Goal: Transaction & Acquisition: Purchase product/service

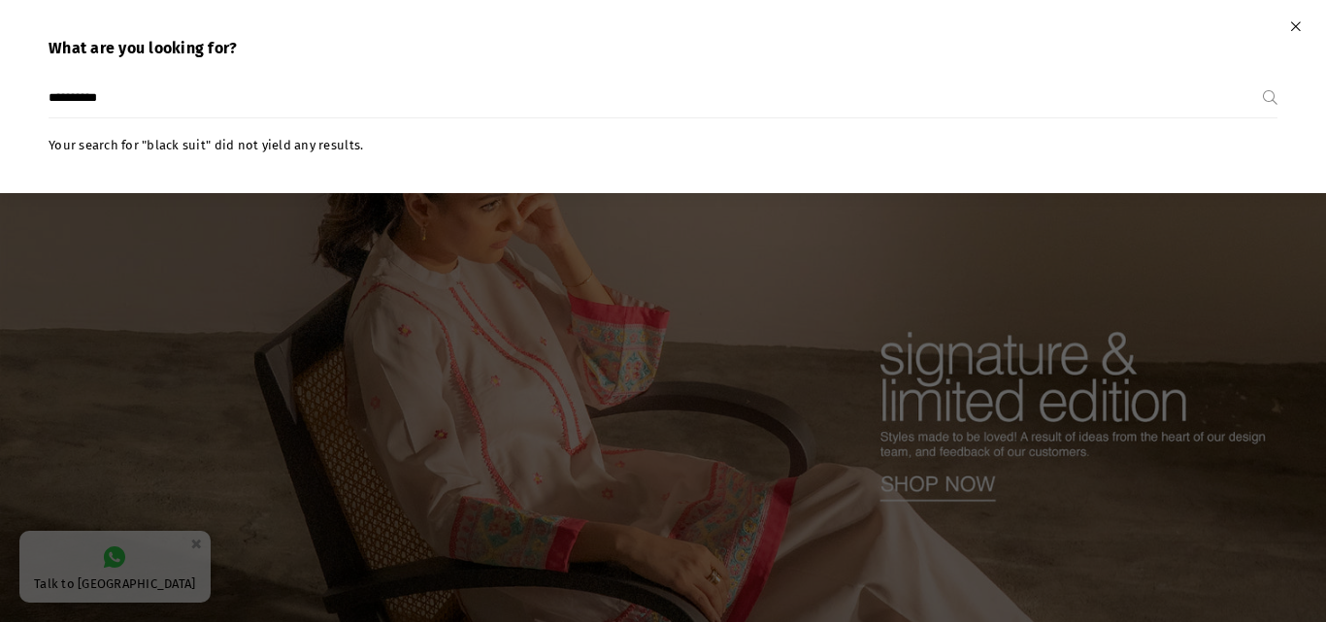
type input "**********"
click at [1263, 79] on button "Submit" at bounding box center [1270, 98] width 15 height 39
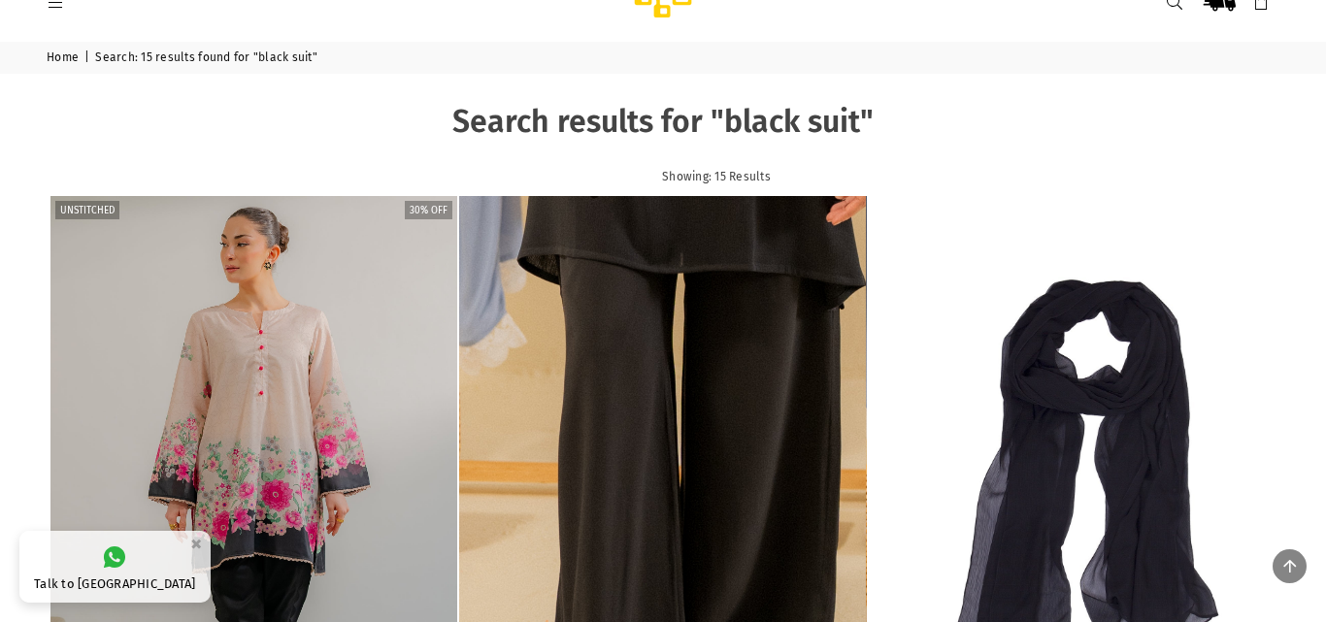
scroll to position [28, 0]
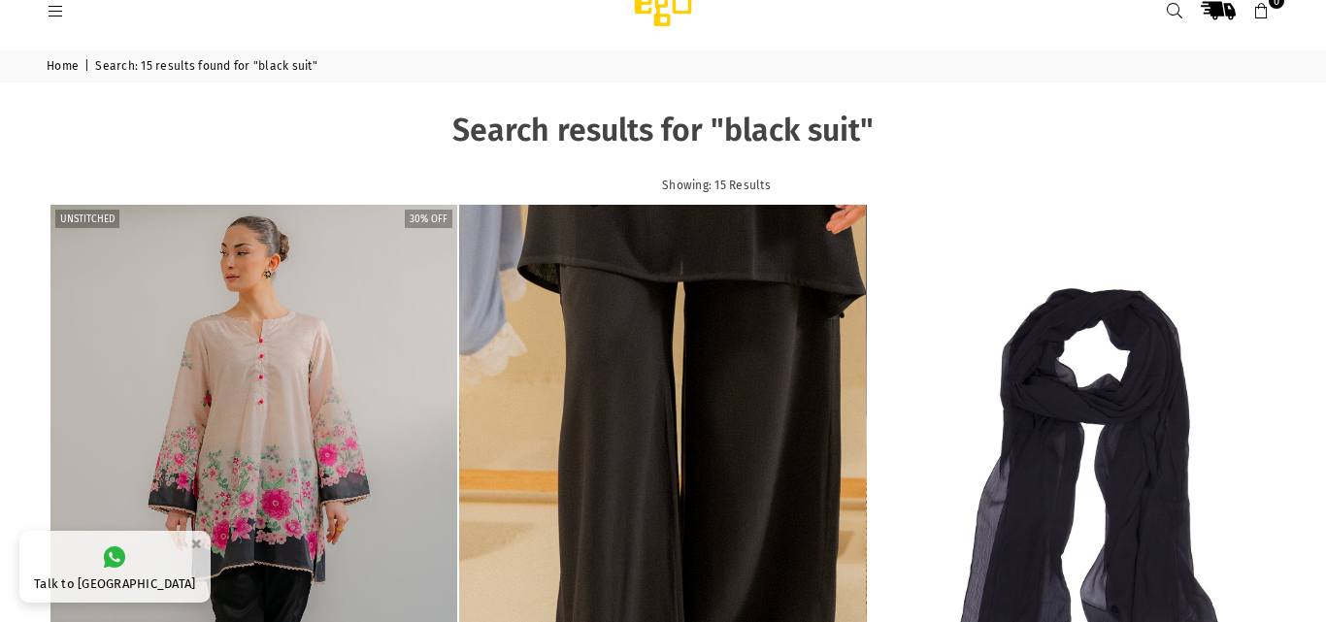
click at [58, 9] on icon at bounding box center [55, 11] width 17 height 17
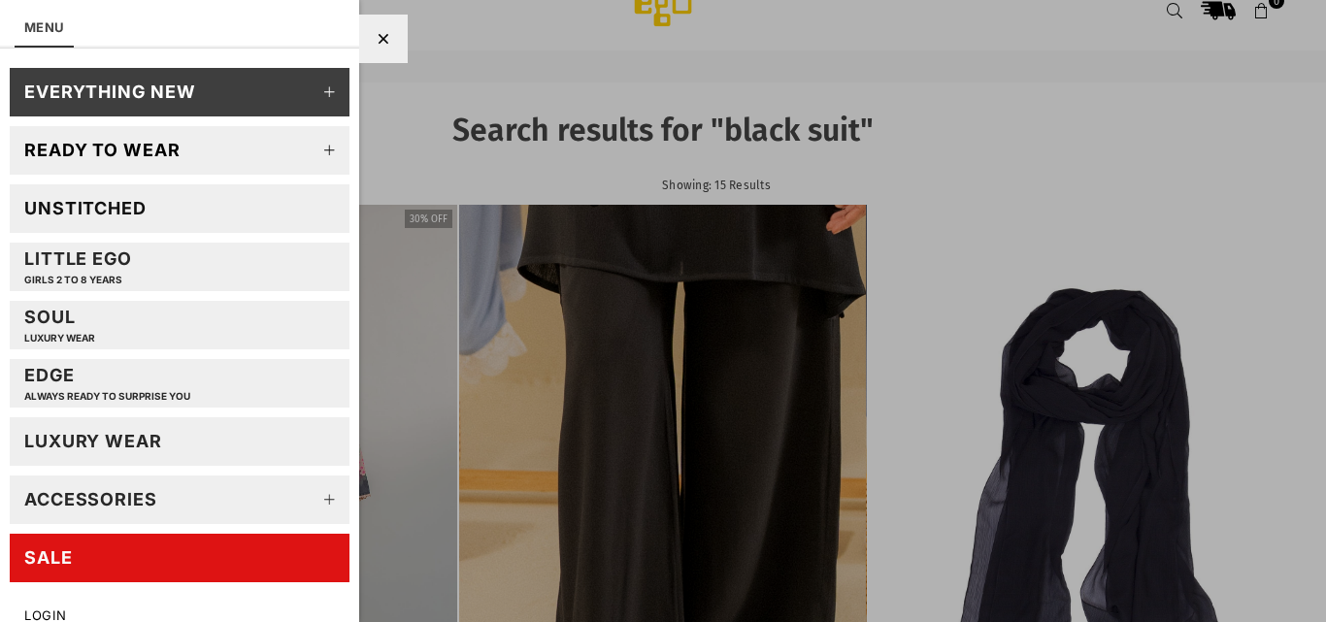
click at [38, 3] on link at bounding box center [55, 10] width 35 height 15
click at [391, 46] on div at bounding box center [383, 39] width 49 height 49
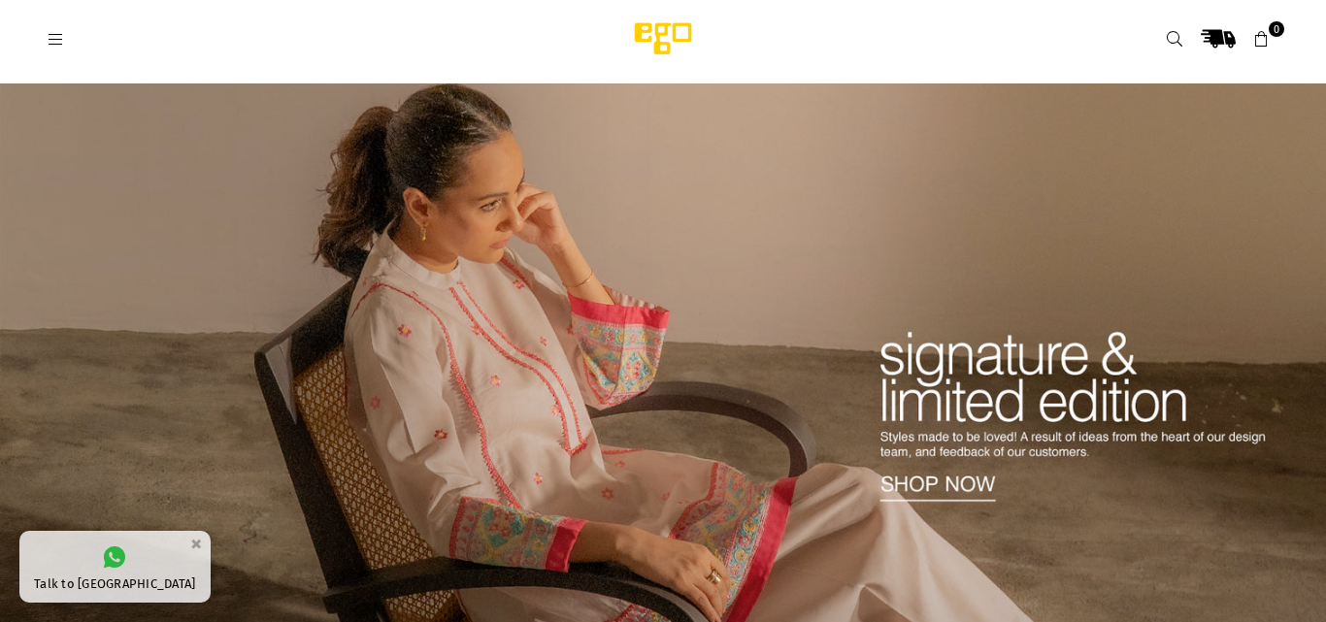
click at [64, 41] on link at bounding box center [55, 38] width 35 height 15
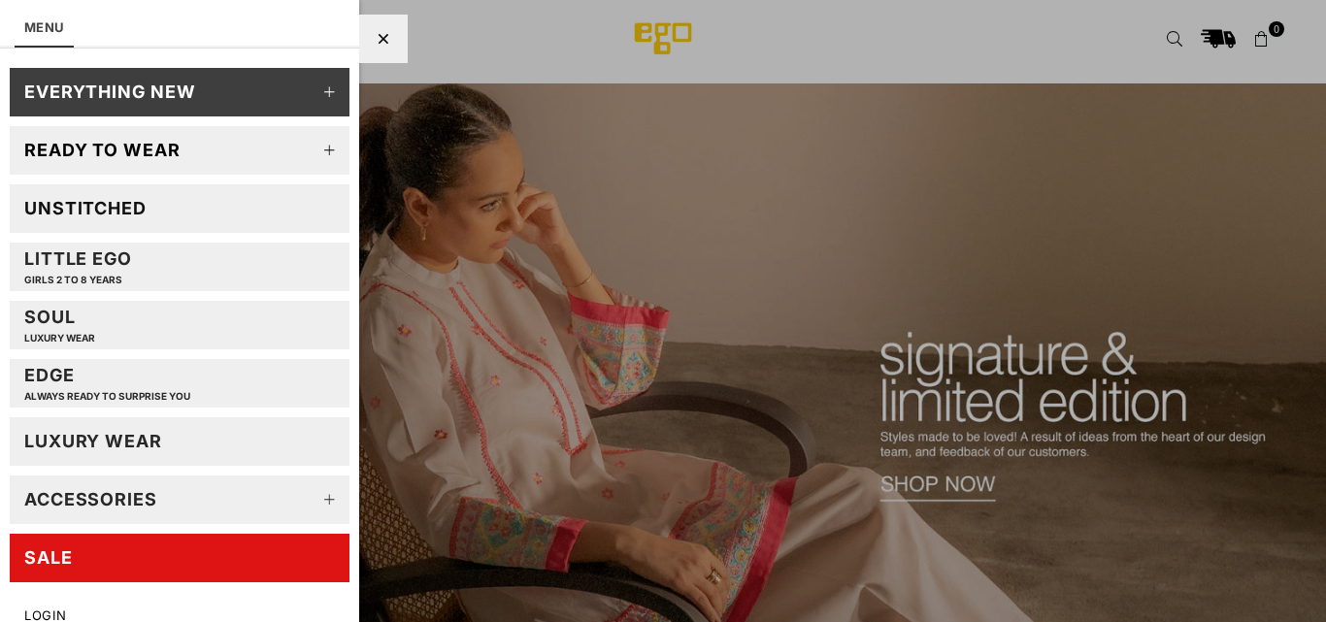
click at [38, 31] on link at bounding box center [55, 38] width 35 height 15
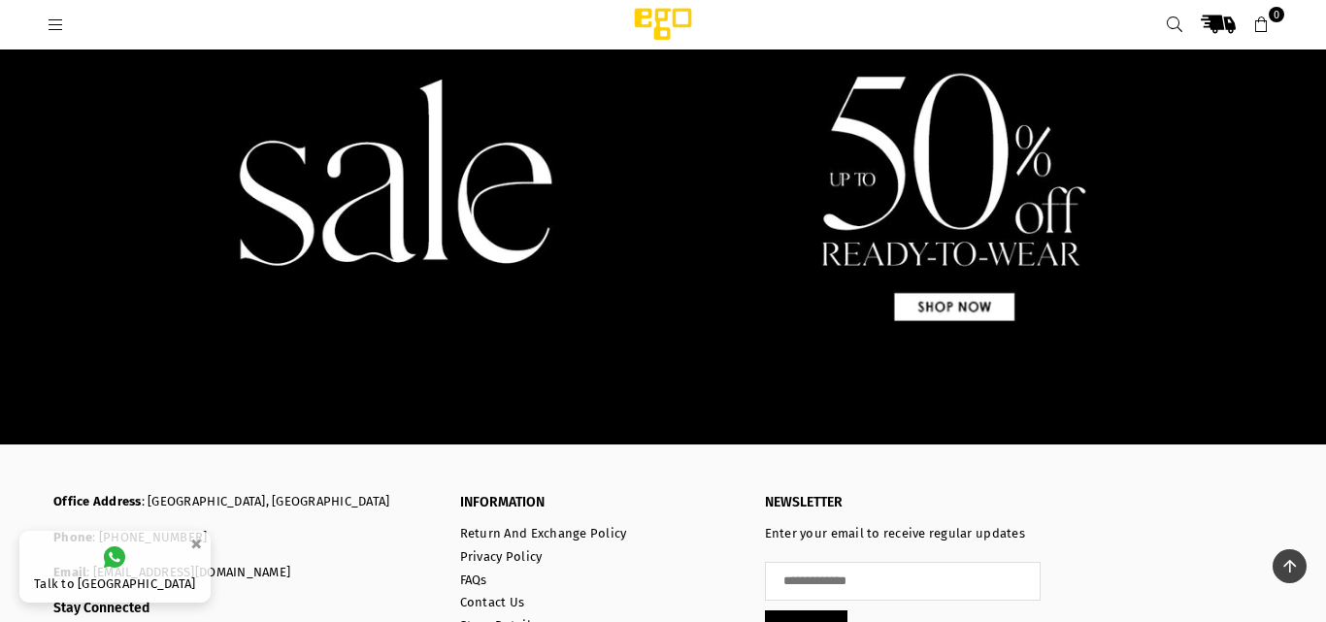
scroll to position [1786, 0]
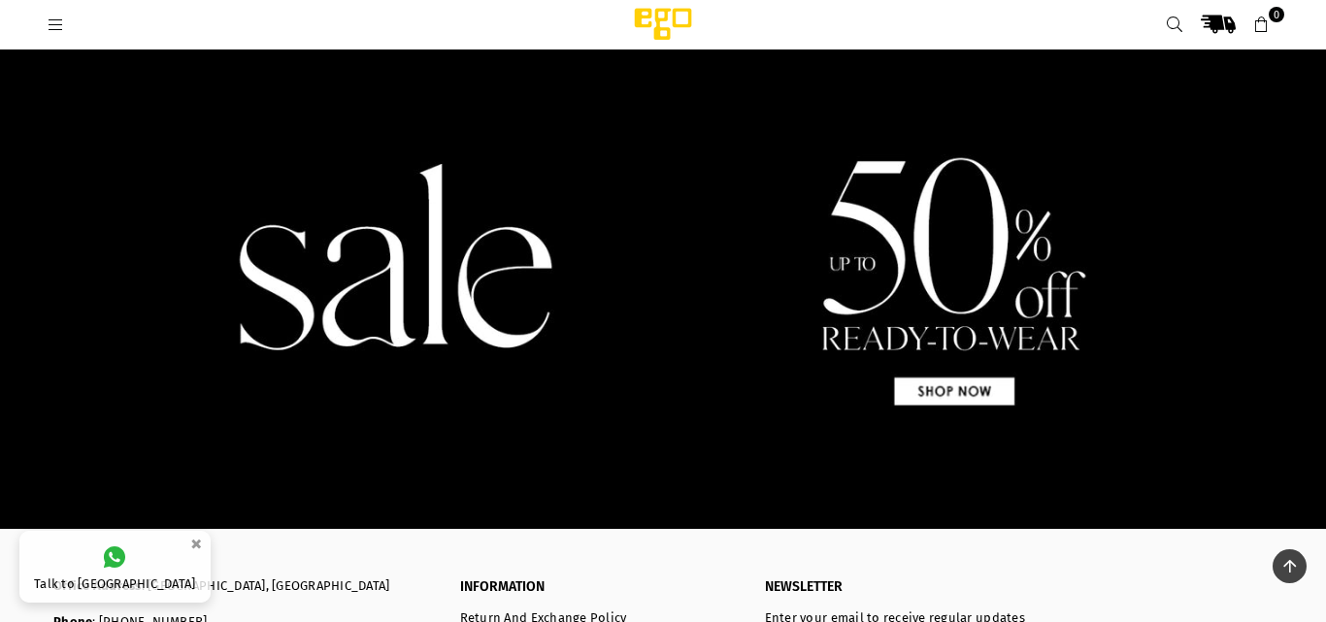
click at [55, 25] on icon at bounding box center [55, 24] width 17 height 17
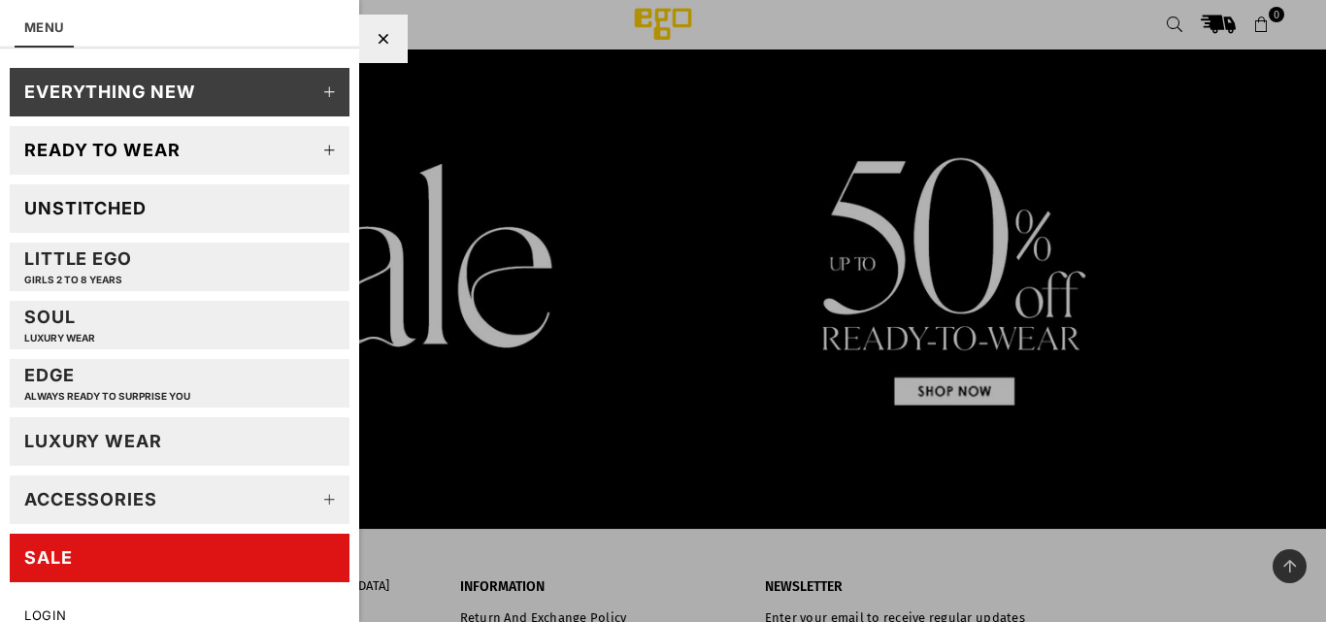
click at [93, 204] on div "Unstitched" at bounding box center [85, 208] width 122 height 22
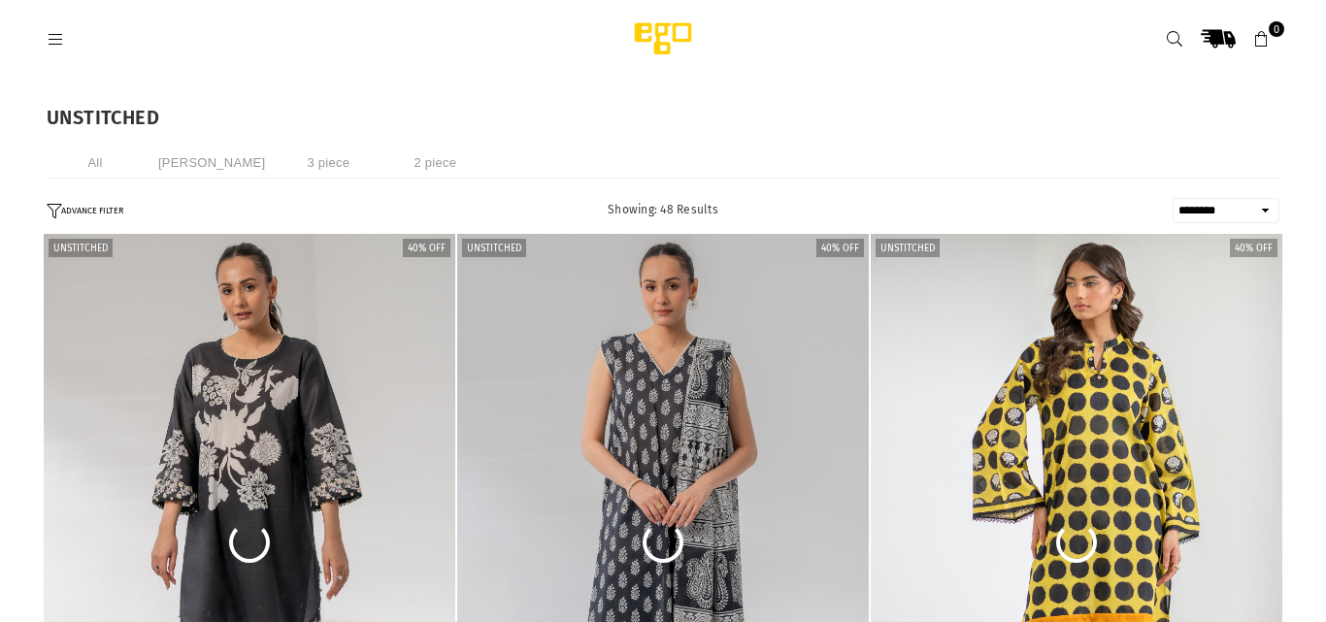
select select "******"
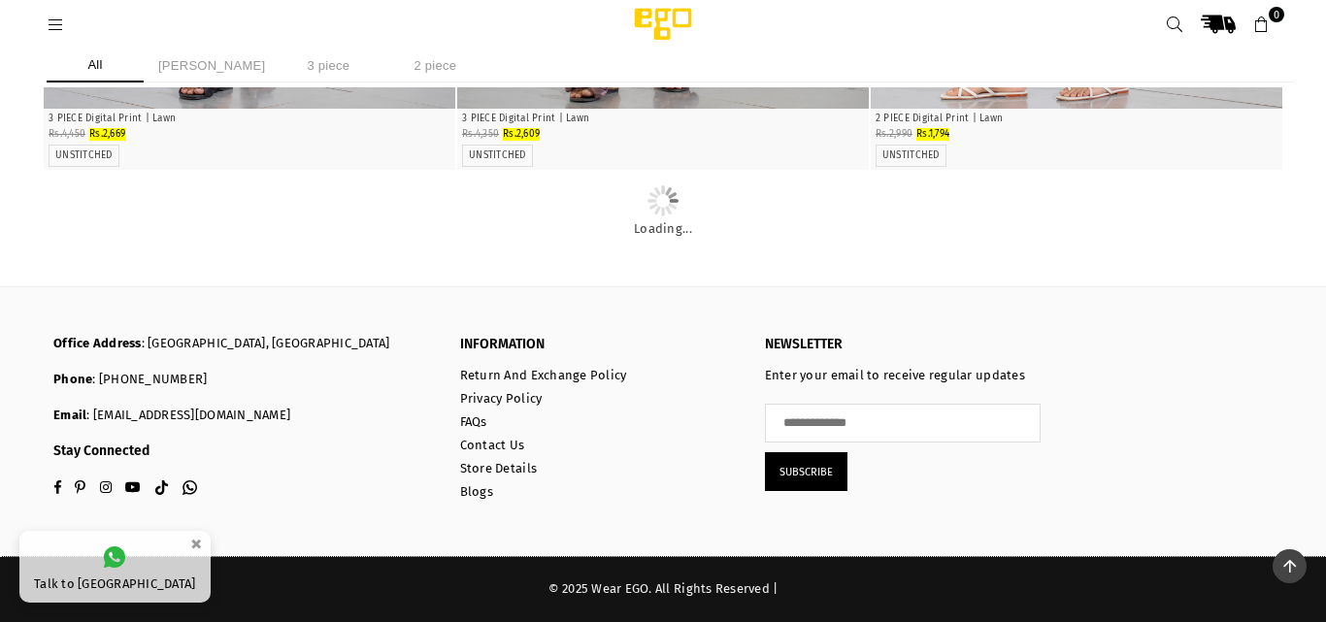
scroll to position [5623, 0]
click at [388, 68] on li "2 piece" at bounding box center [434, 66] width 97 height 34
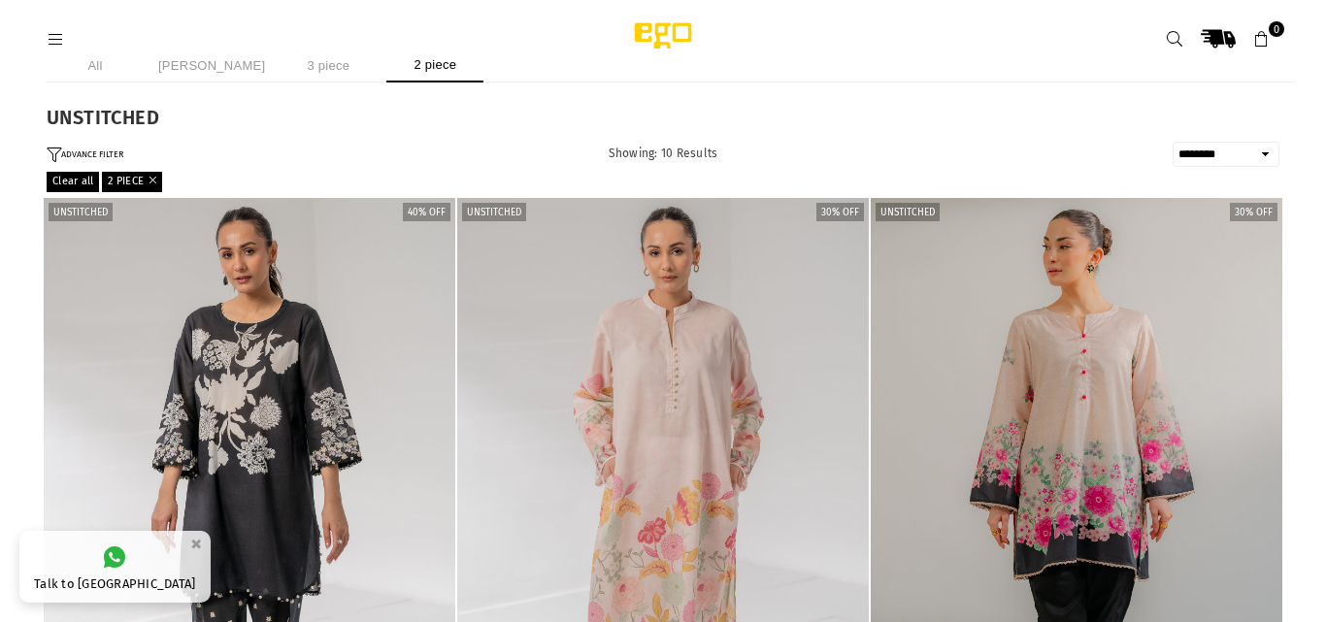
click at [198, 69] on li "[PERSON_NAME]" at bounding box center [211, 66] width 116 height 34
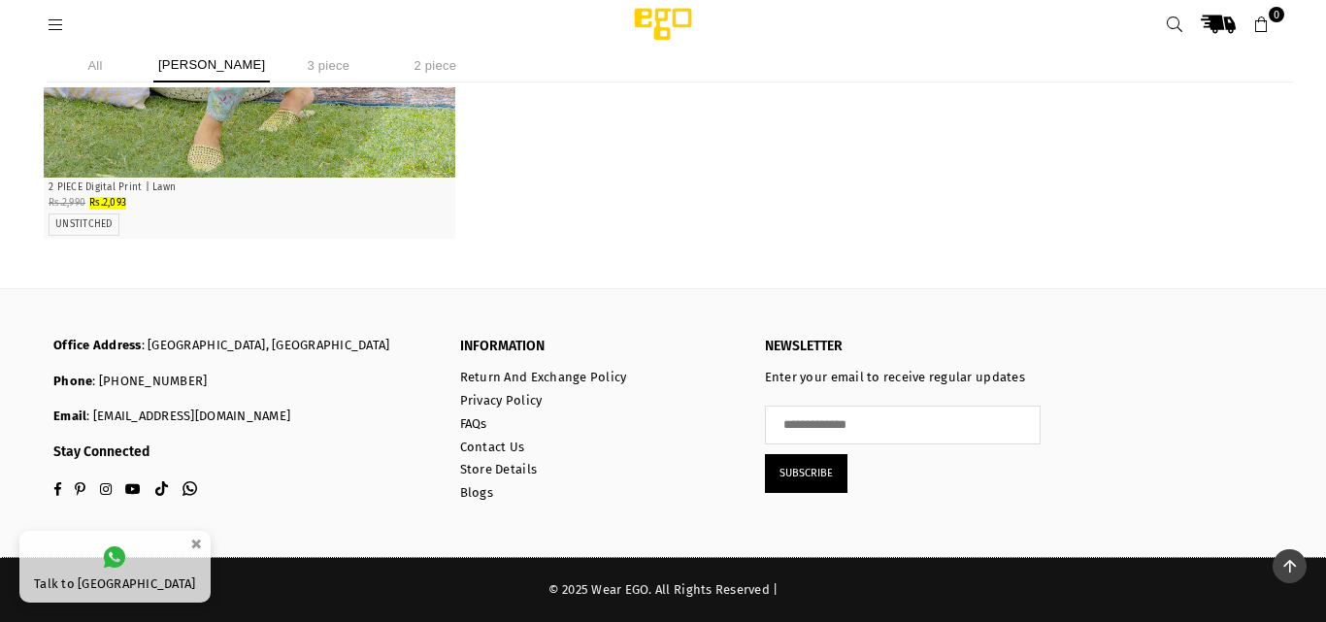
scroll to position [1291, 0]
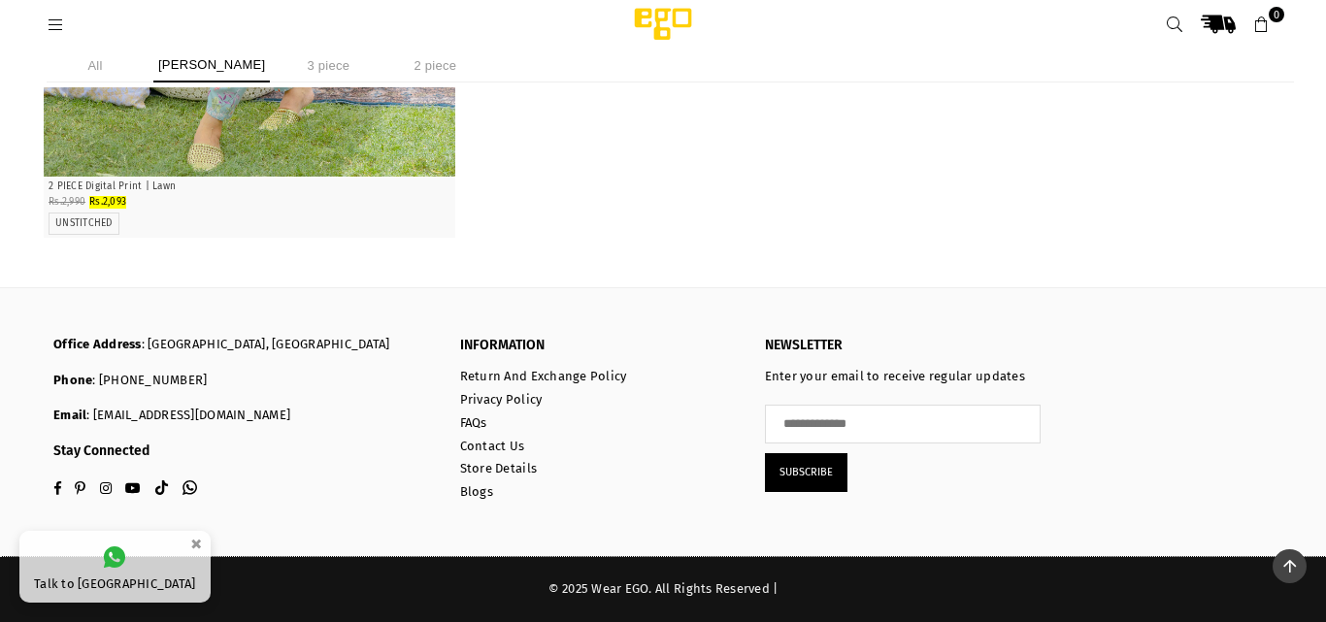
click at [300, 66] on li "3 piece" at bounding box center [328, 66] width 97 height 34
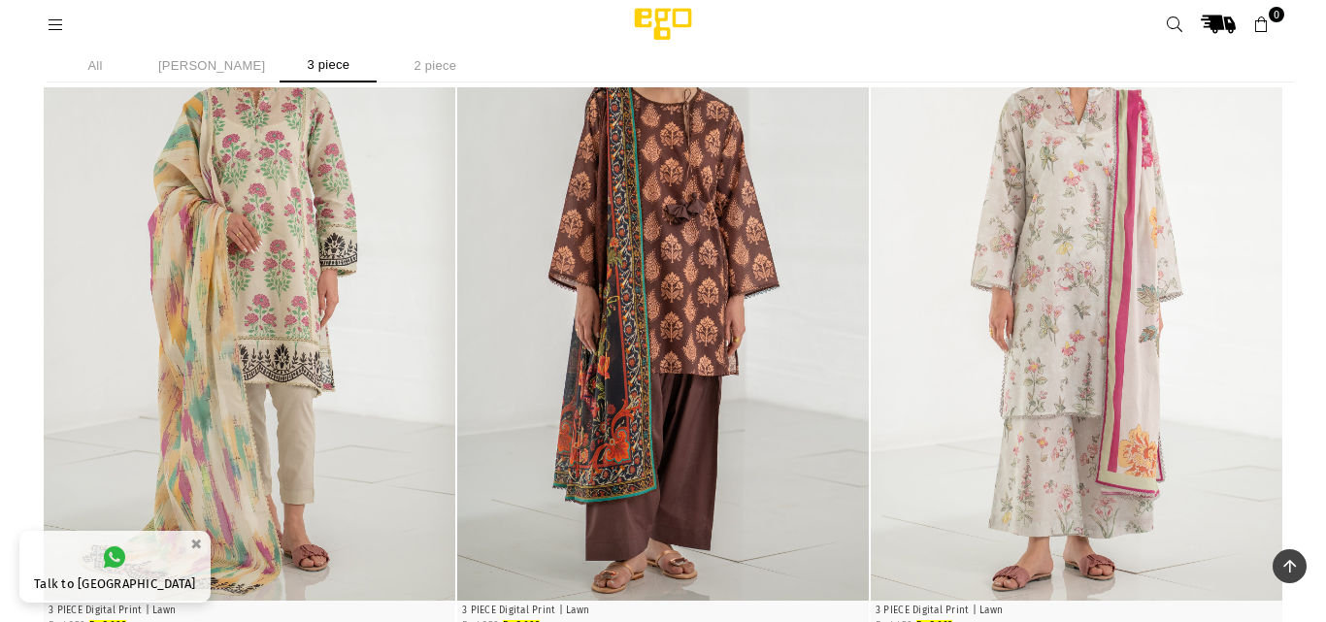
scroll to position [5567, 0]
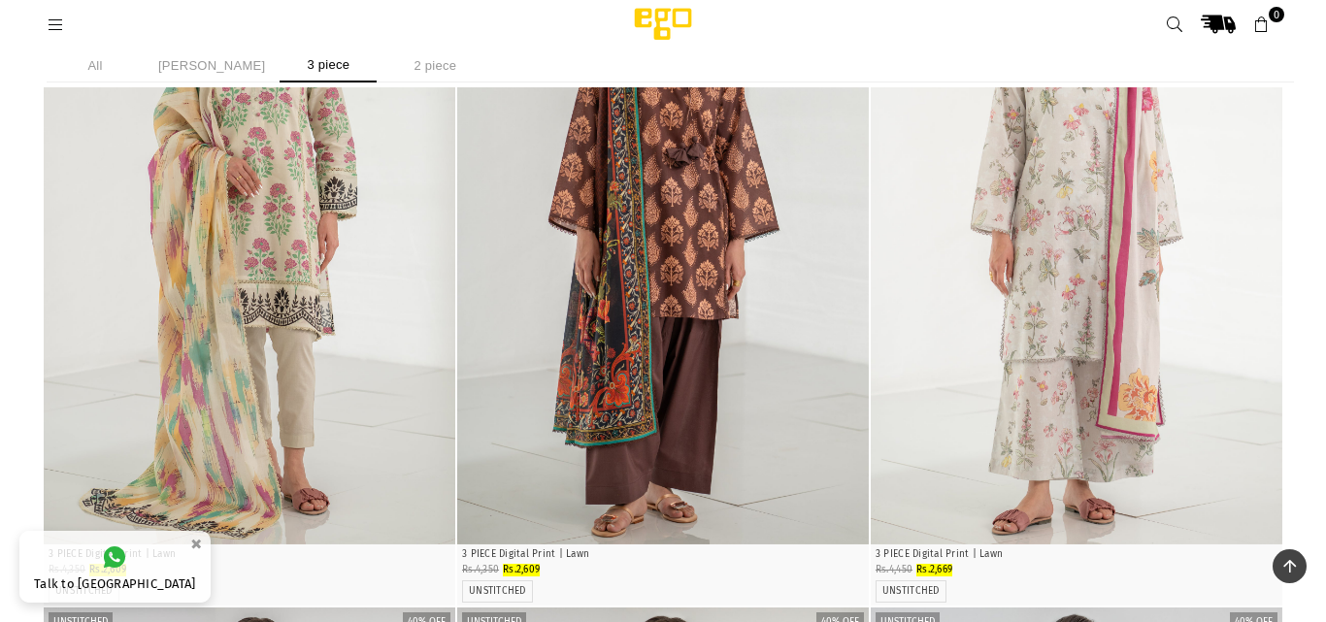
scroll to position [5722, 0]
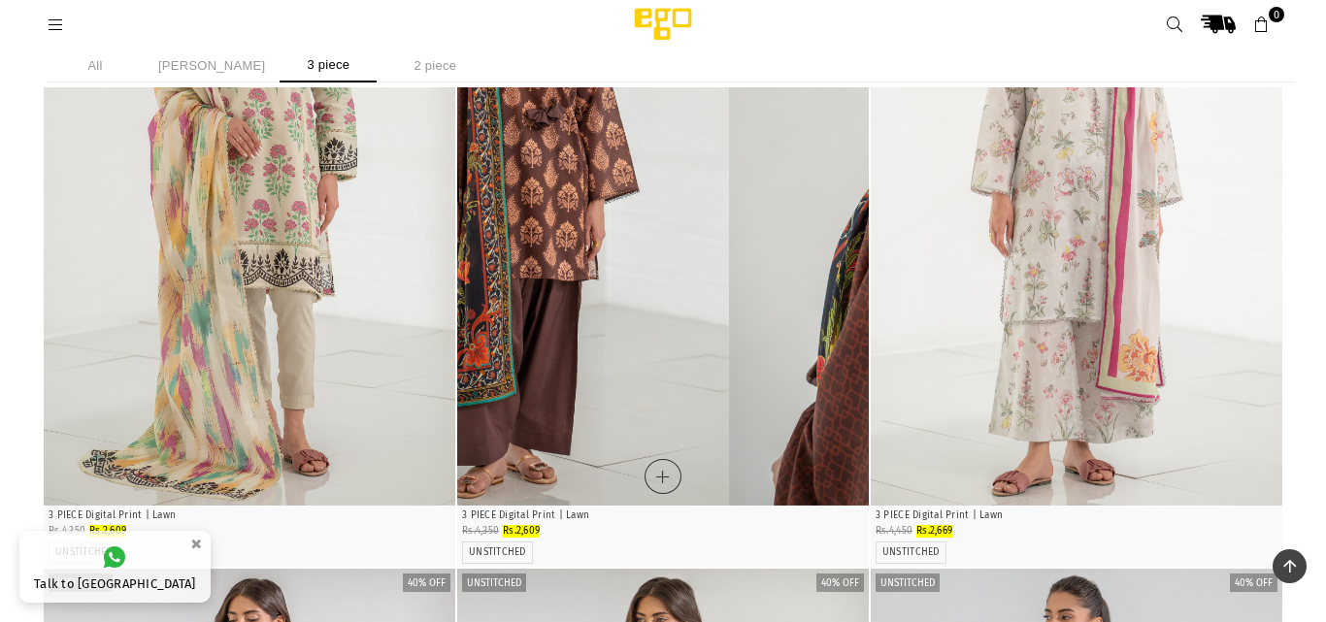
click at [521, 566] on div "Unstitched 40% off Quick Shop Shuffle 3 piece 3 PIECE Digital Print | Lawn Regu…" at bounding box center [662, 227] width 413 height 680
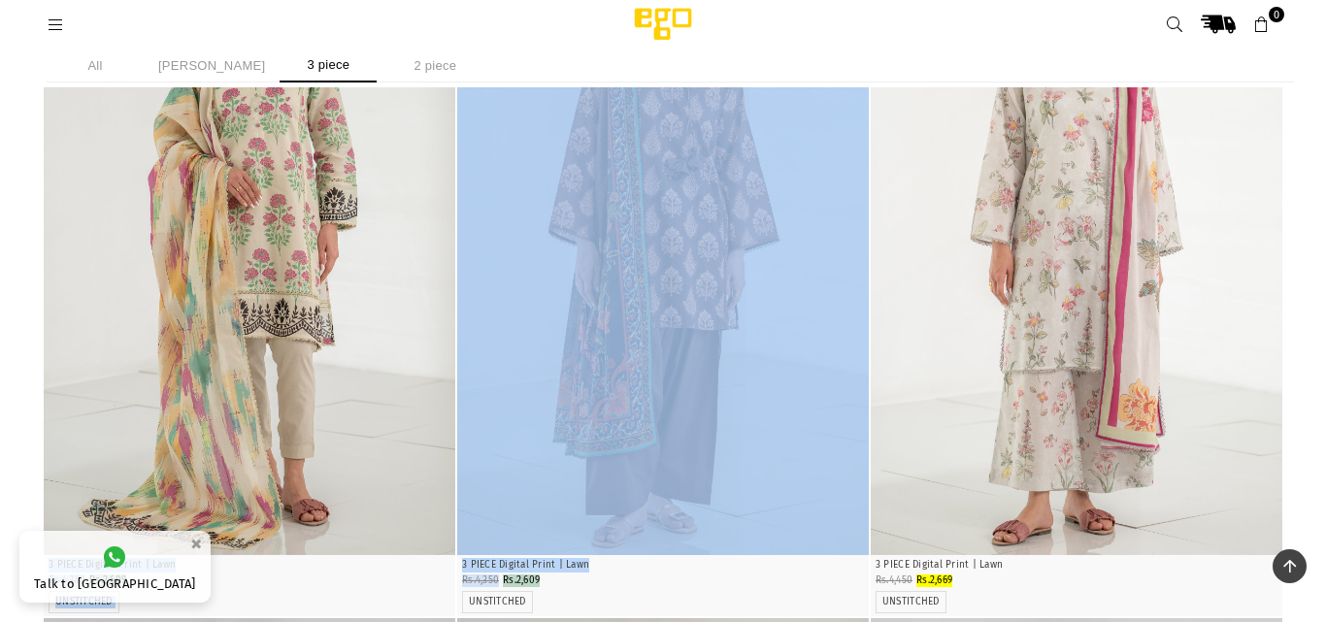
drag, startPoint x: 706, startPoint y: 388, endPoint x: 482, endPoint y: -69, distance: 508.7
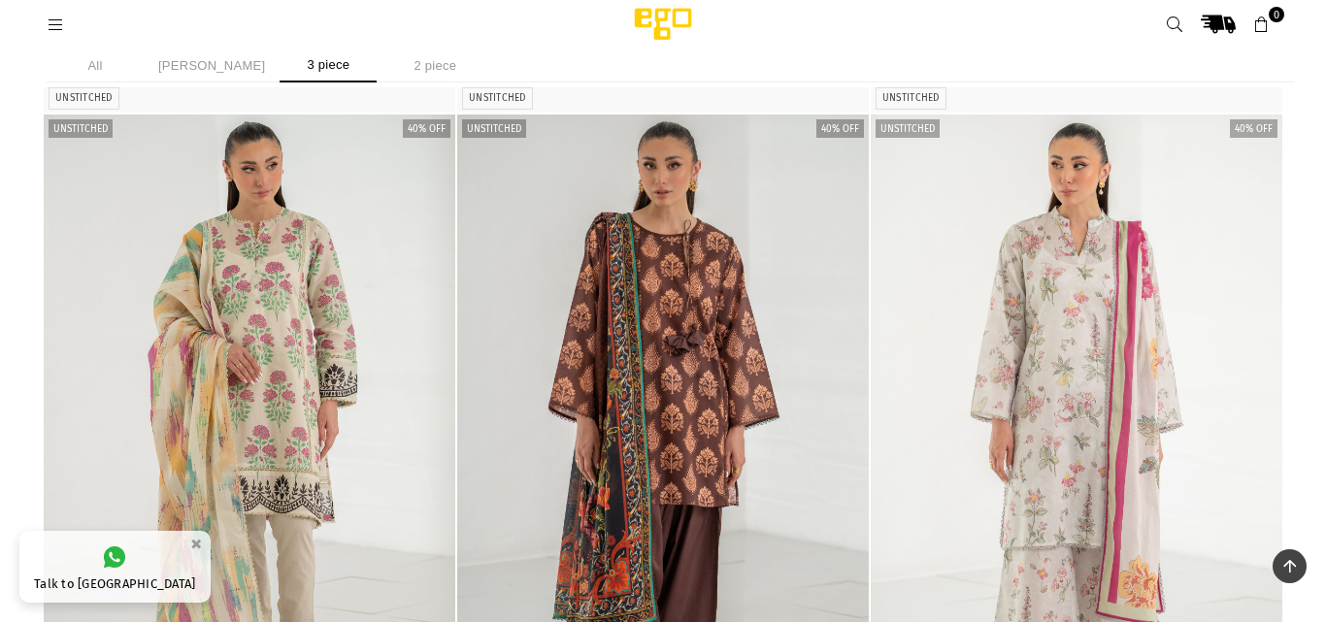
click at [702, 239] on img "1 / 4" at bounding box center [662, 423] width 411 height 617
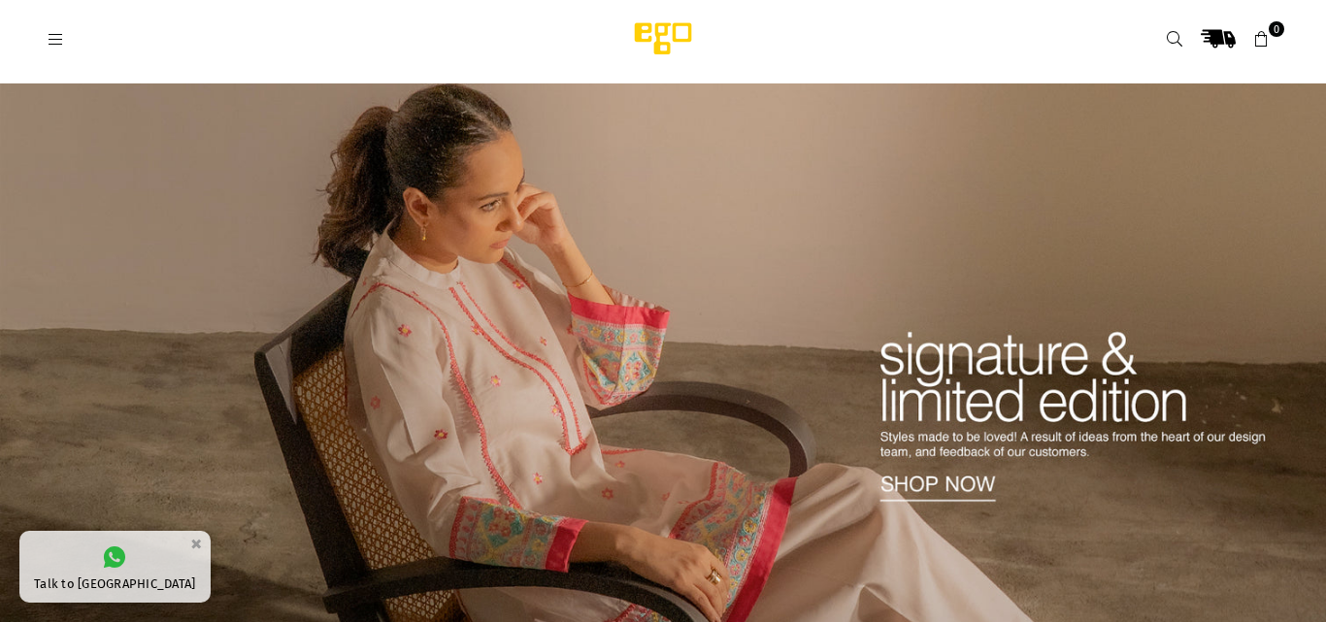
click at [61, 37] on icon at bounding box center [55, 39] width 17 height 17
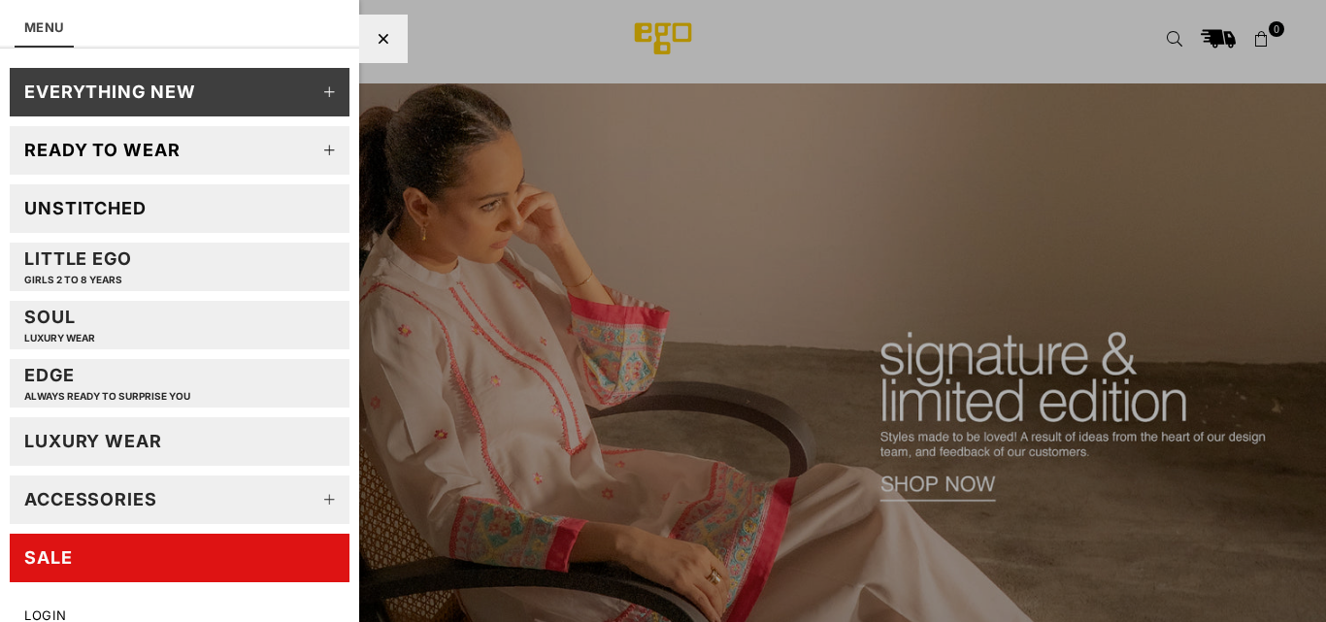
click at [77, 199] on div "Unstitched" at bounding box center [85, 208] width 122 height 22
click at [10, 184] on link "Unstitched" at bounding box center [180, 208] width 340 height 49
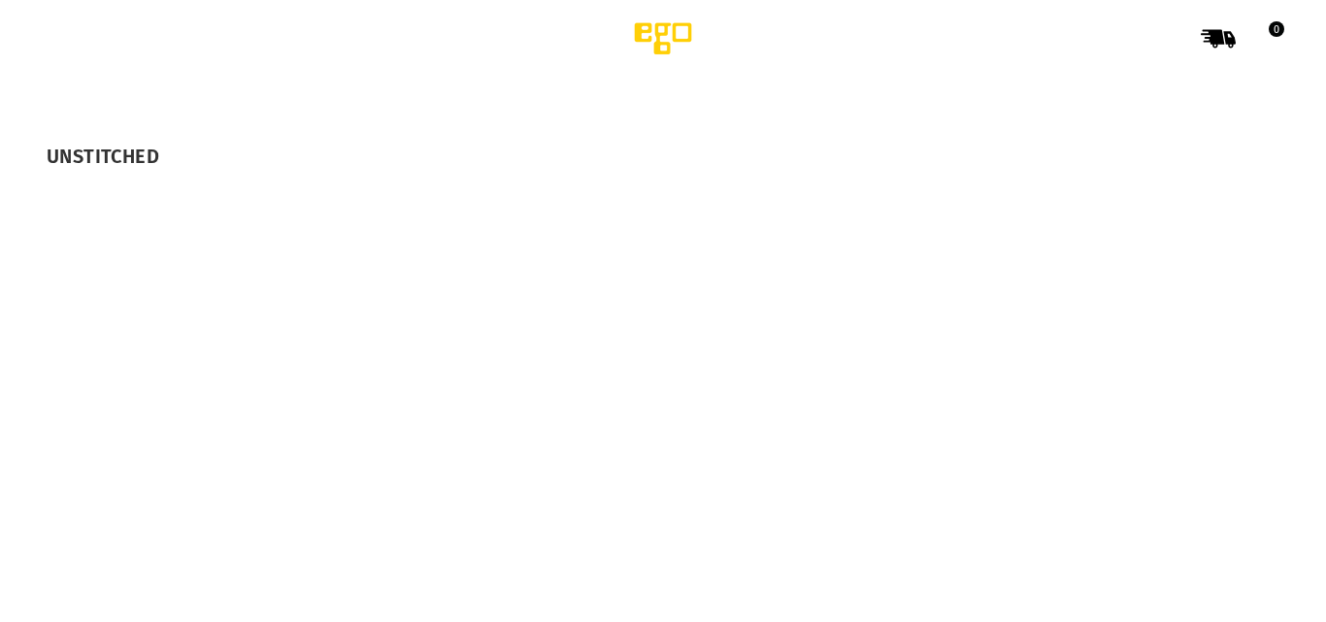
select select "******"
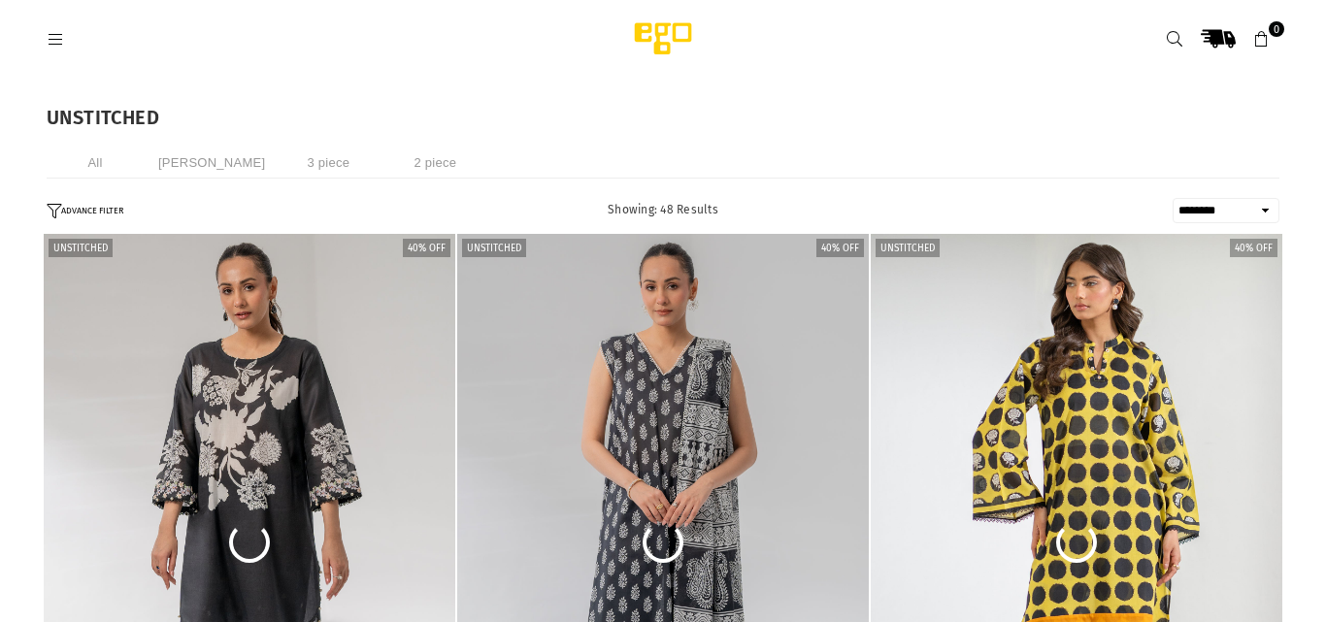
click at [283, 158] on li "3 piece" at bounding box center [328, 163] width 97 height 32
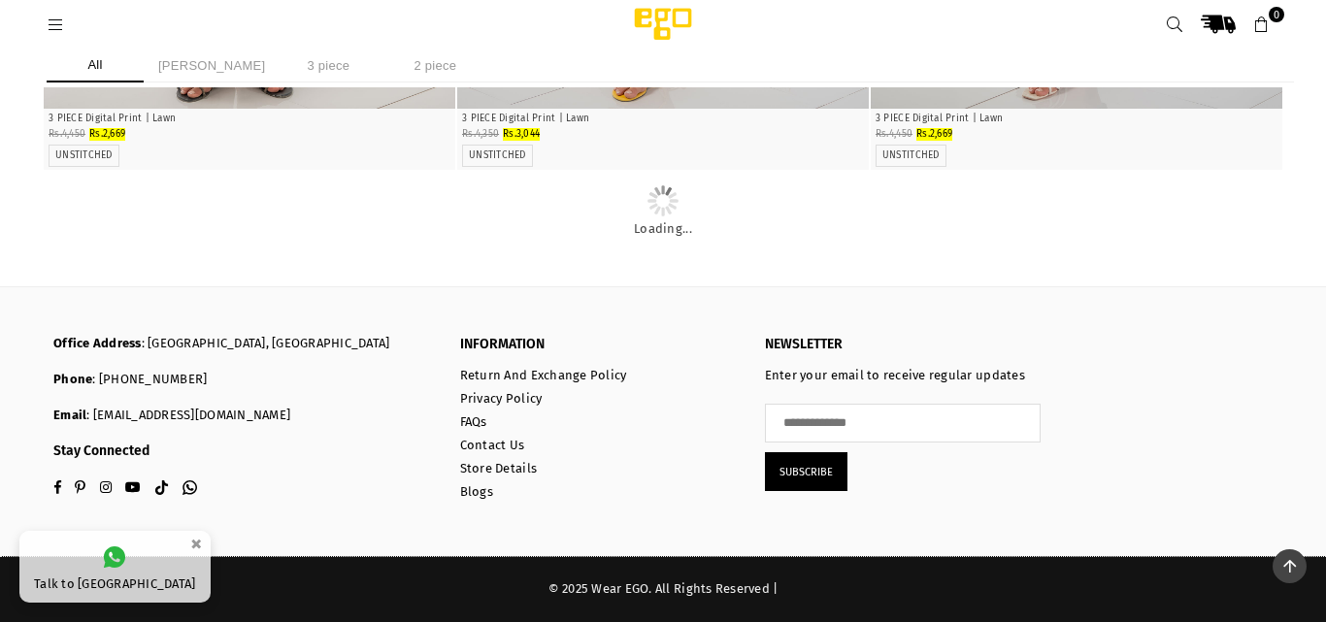
scroll to position [4435, 0]
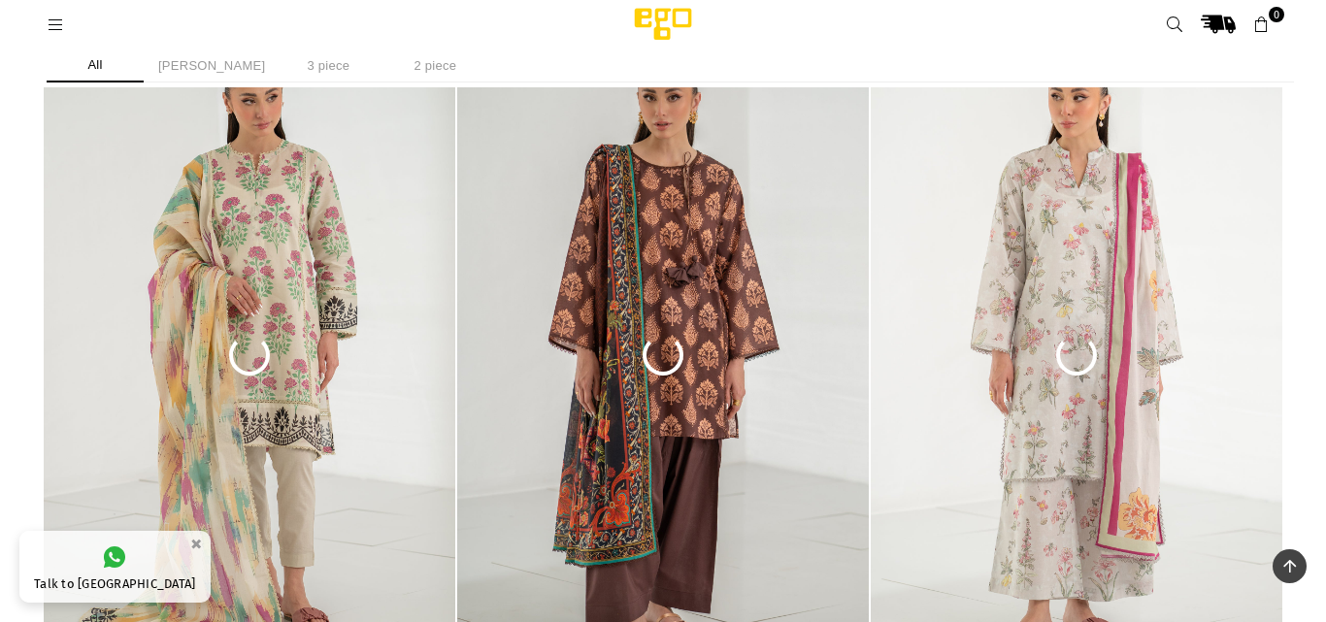
click at [297, 70] on li "3 piece" at bounding box center [328, 66] width 97 height 34
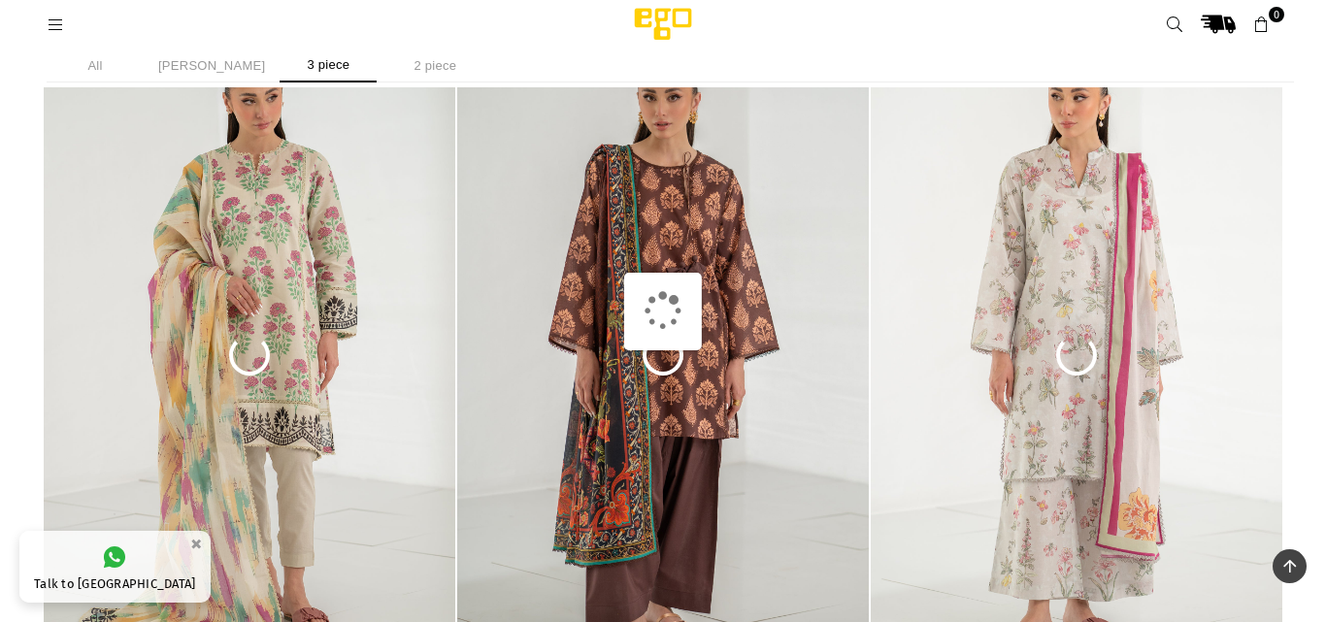
click at [297, 70] on li "3 piece" at bounding box center [328, 66] width 97 height 34
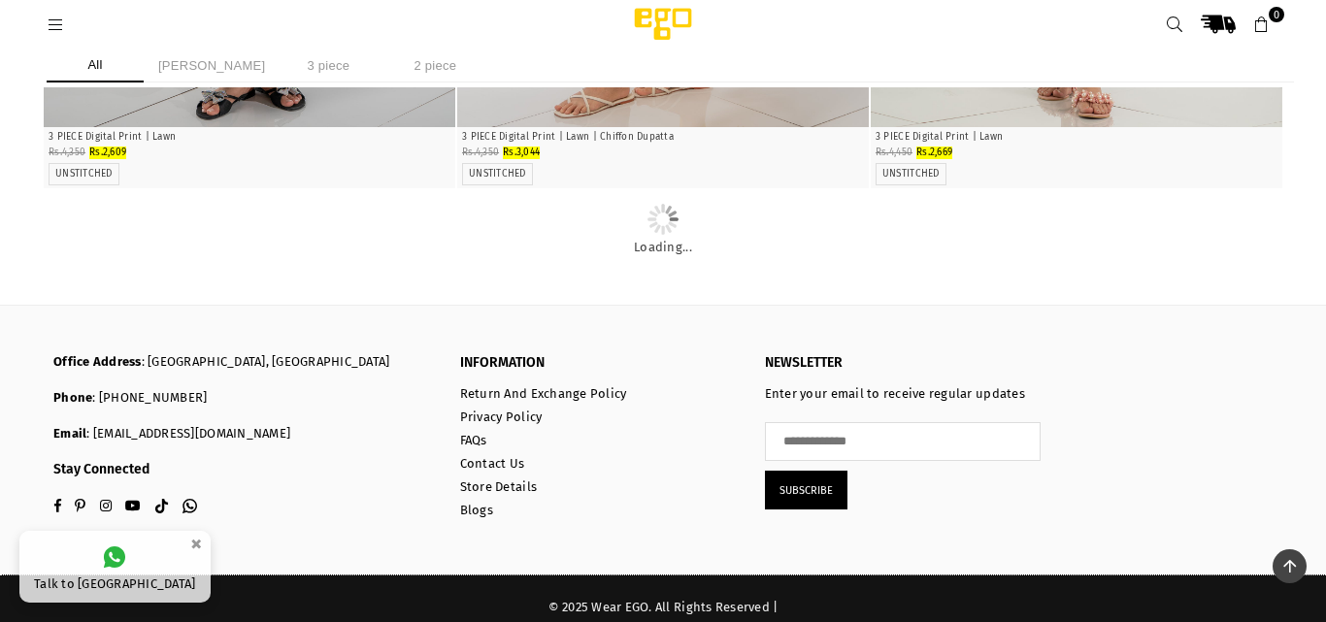
scroll to position [5437, 0]
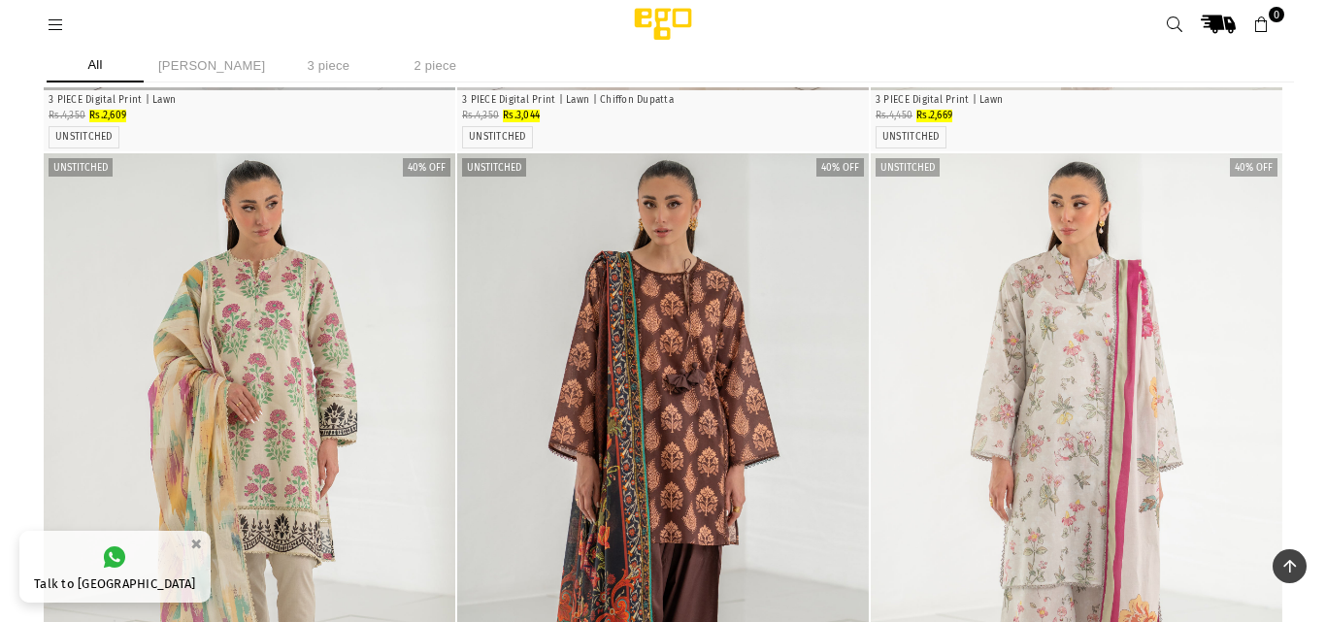
drag, startPoint x: 1298, startPoint y: 398, endPoint x: 1325, endPoint y: 345, distance: 59.0
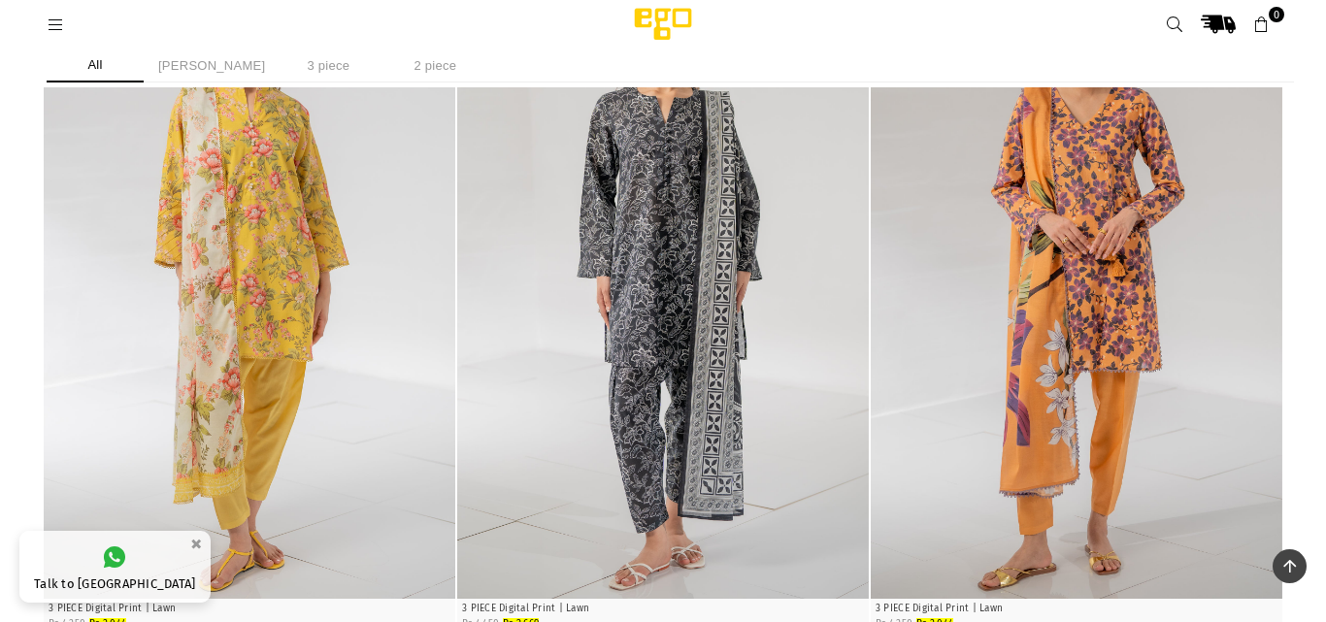
scroll to position [4209, 0]
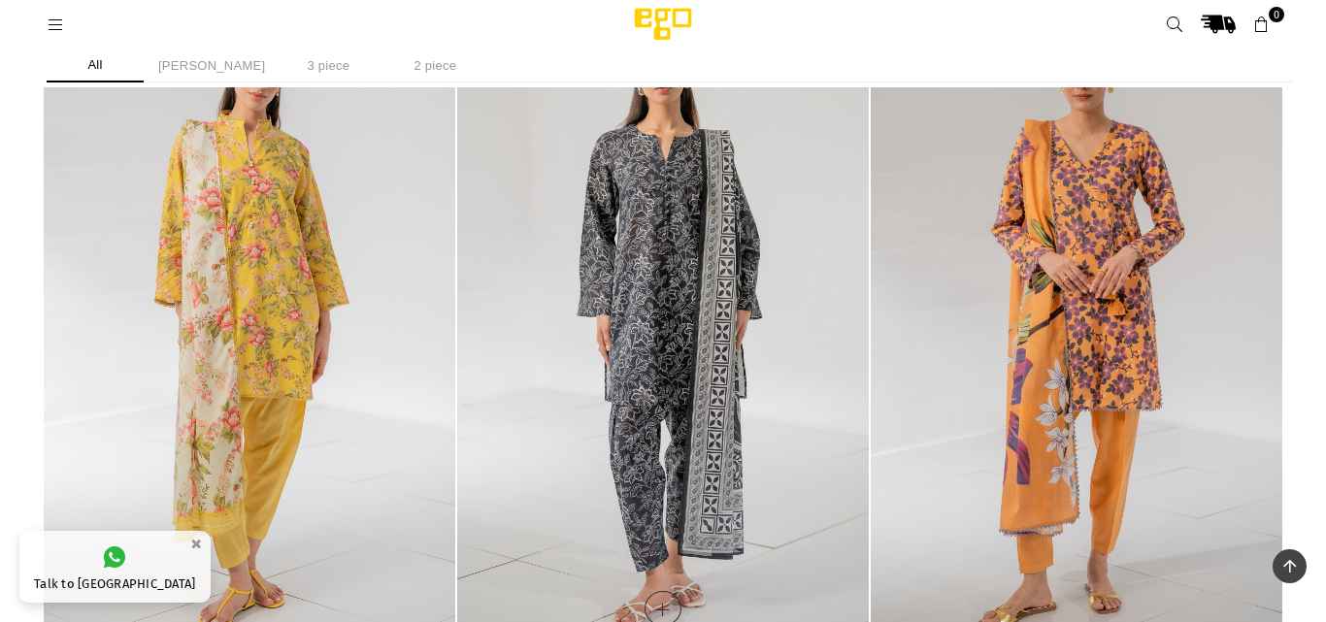
click at [716, 257] on img "1 / 4" at bounding box center [662, 328] width 411 height 617
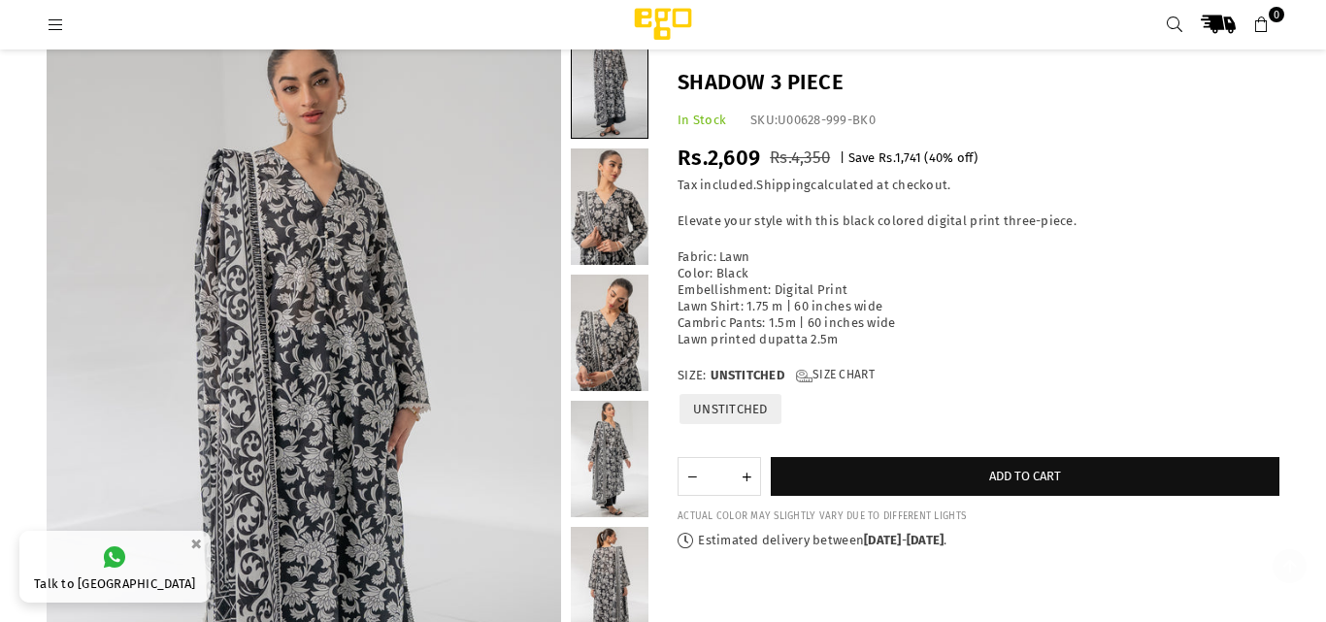
scroll to position [204, 0]
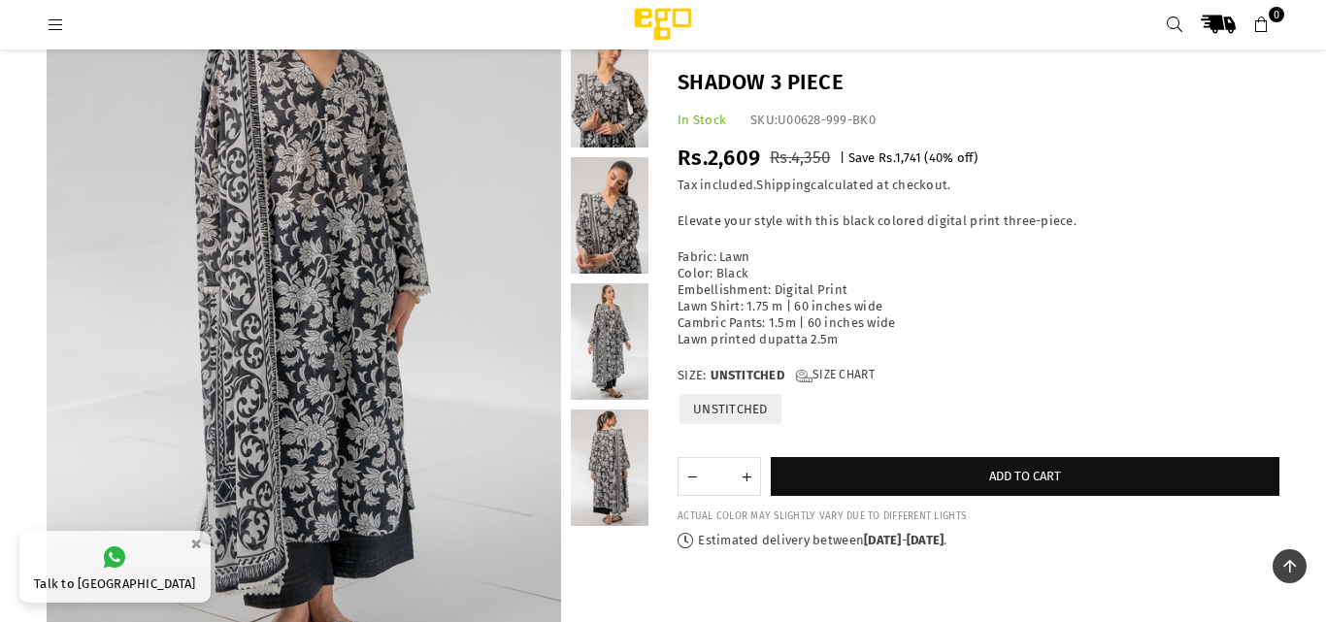
click at [624, 434] on link at bounding box center [610, 468] width 78 height 116
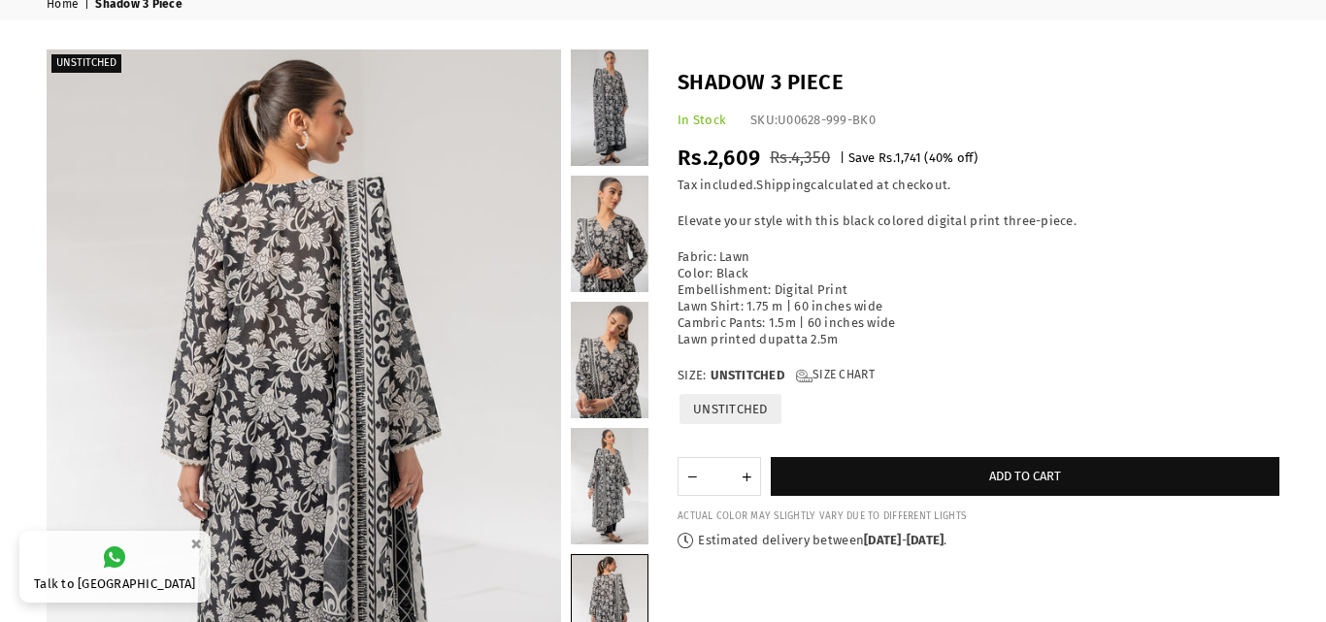
scroll to position [49, 0]
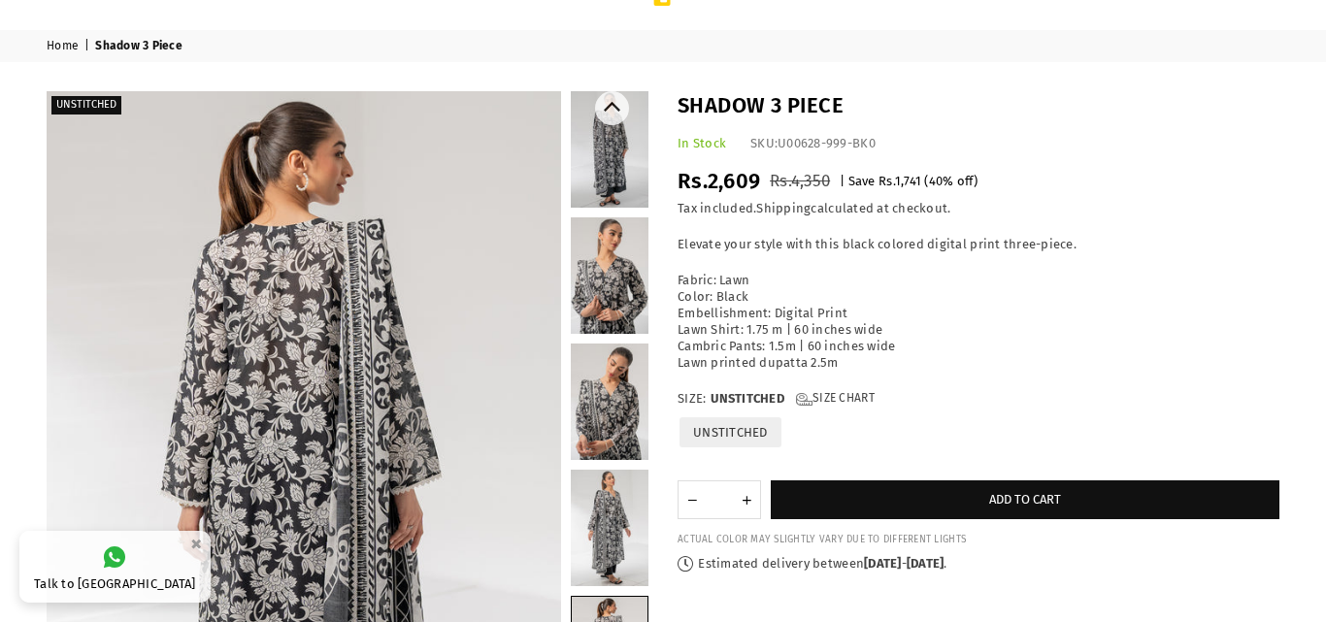
click at [644, 177] on link at bounding box center [610, 149] width 78 height 116
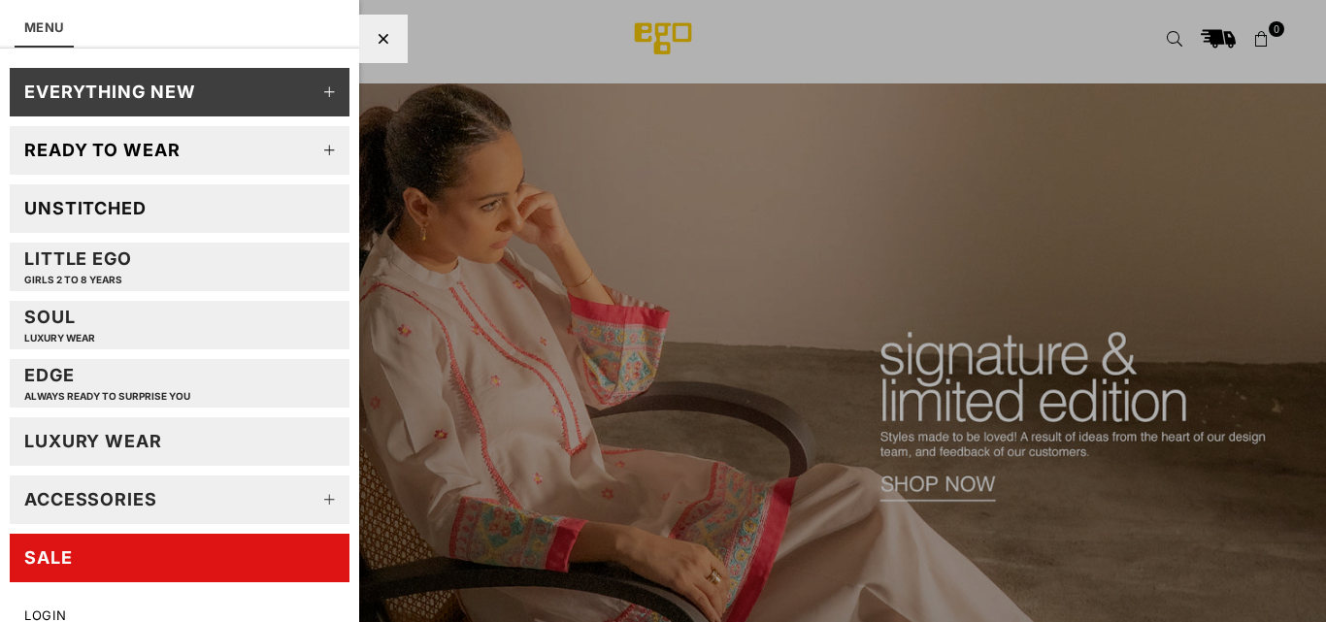
click at [38, 31] on link at bounding box center [55, 38] width 35 height 15
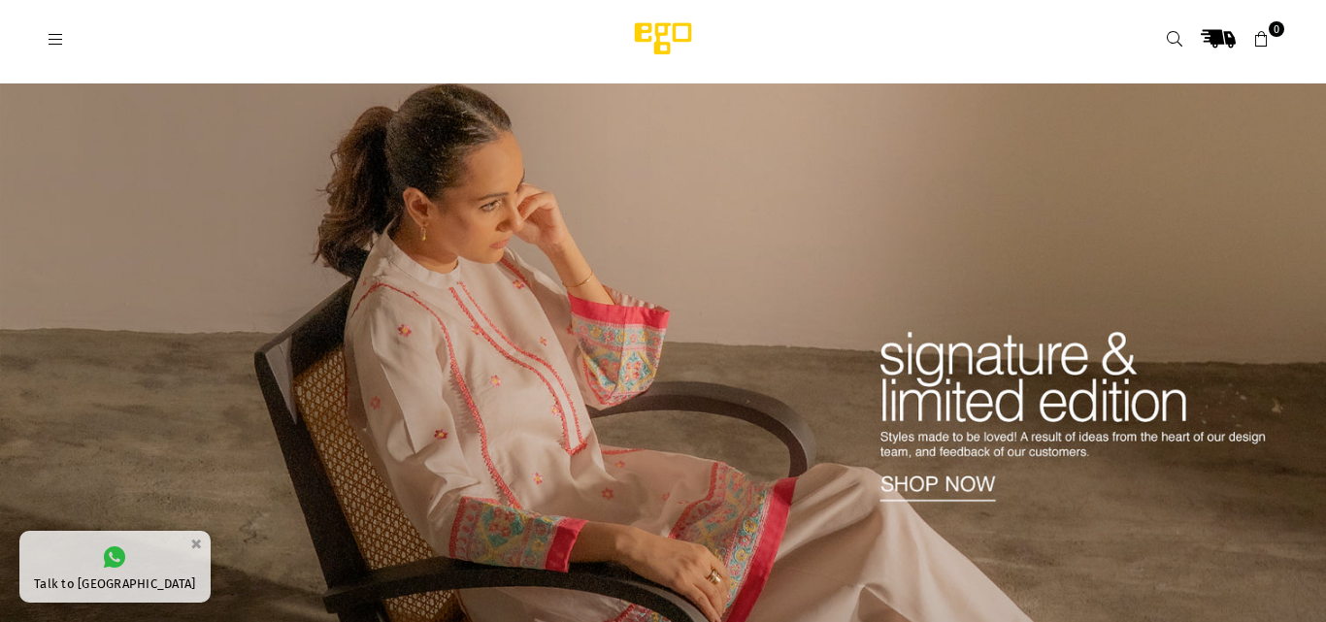
click at [38, 31] on link at bounding box center [55, 38] width 35 height 15
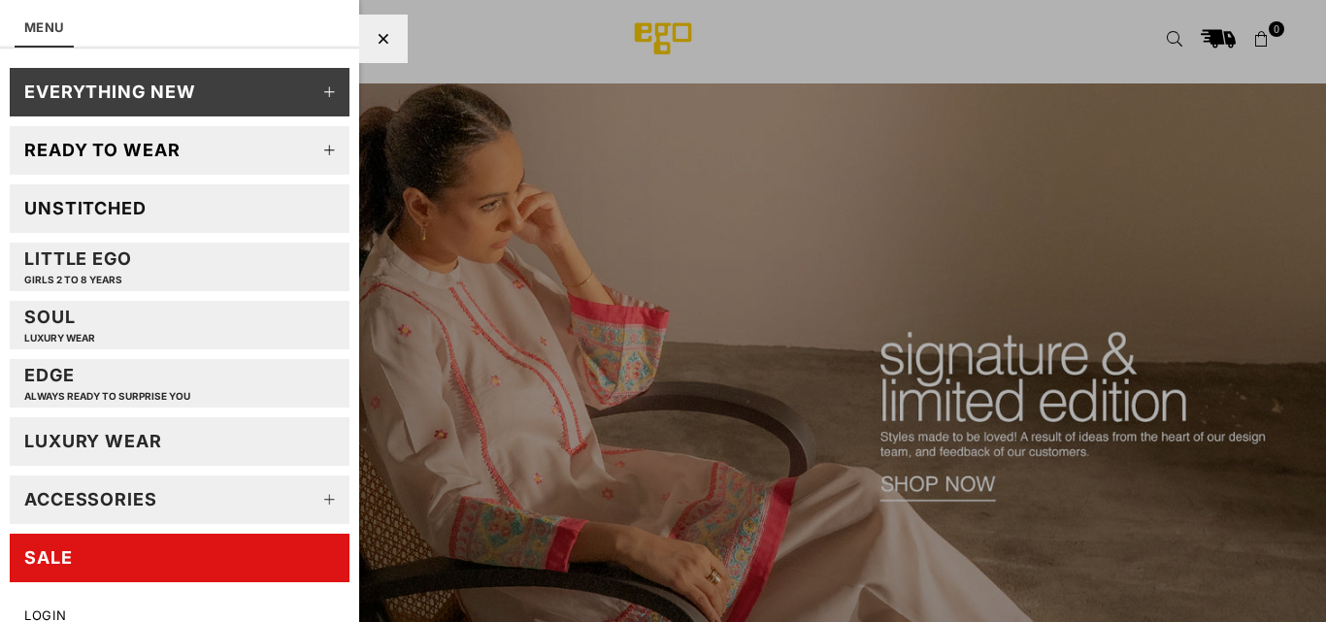
click at [38, 31] on link at bounding box center [55, 38] width 35 height 15
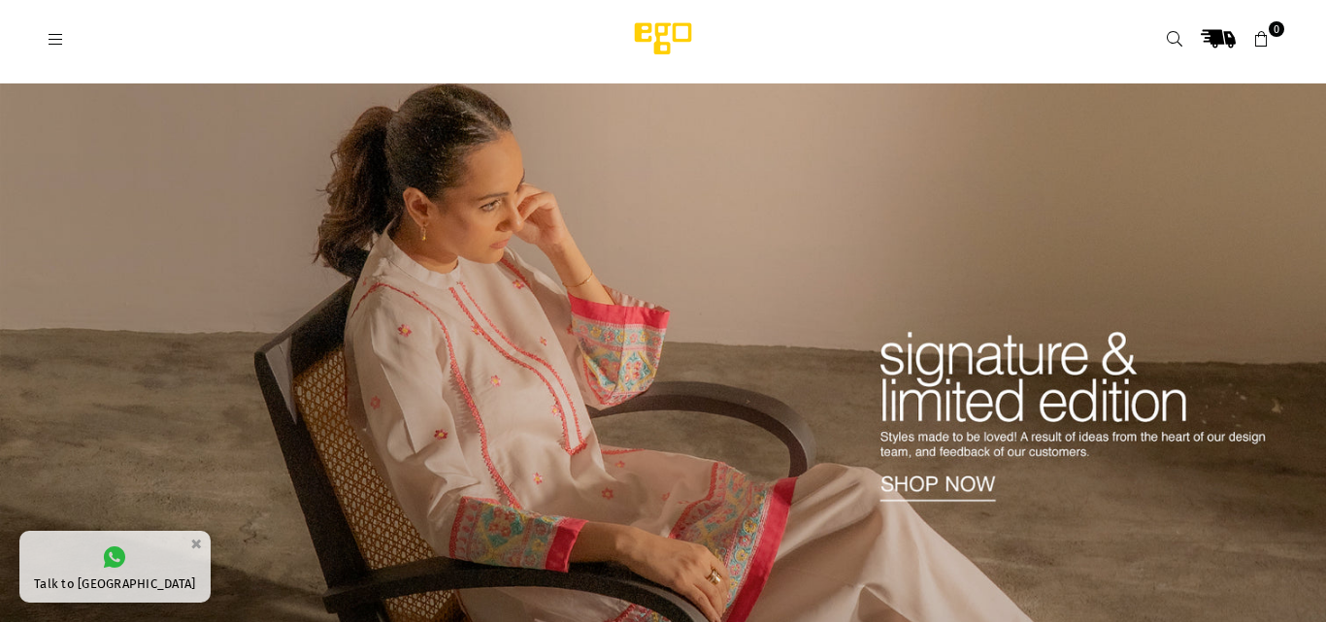
click at [38, 31] on link at bounding box center [55, 38] width 35 height 15
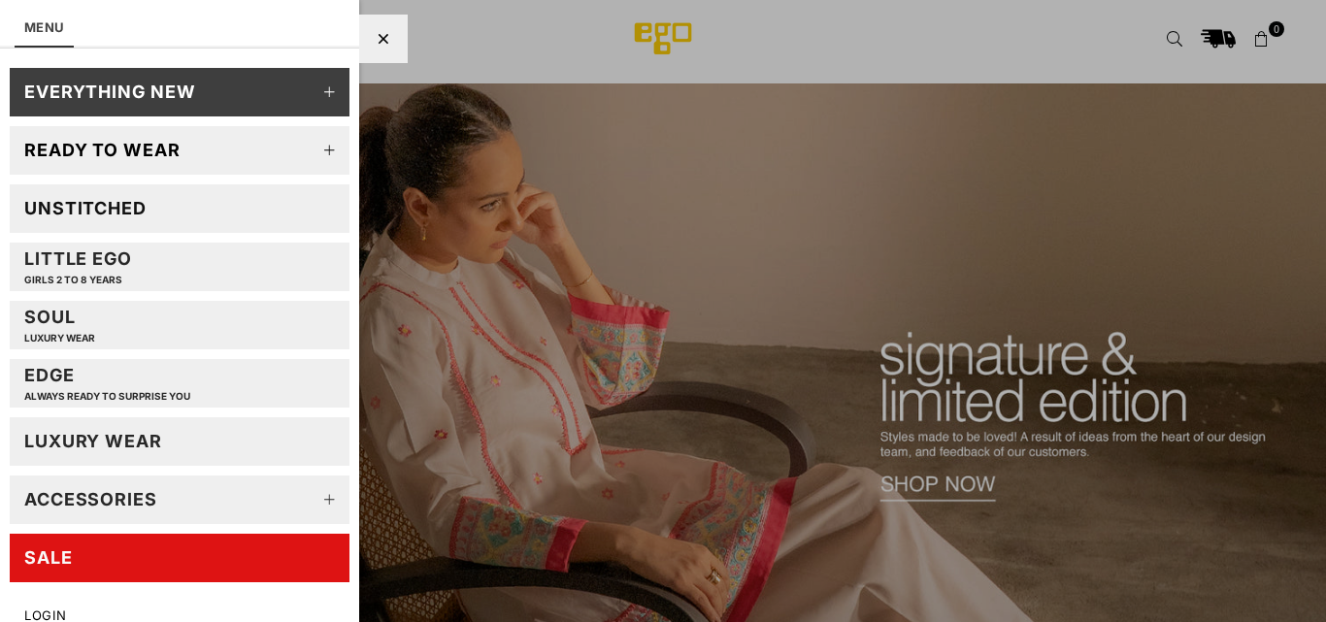
click at [130, 221] on link "Unstitched" at bounding box center [180, 208] width 340 height 49
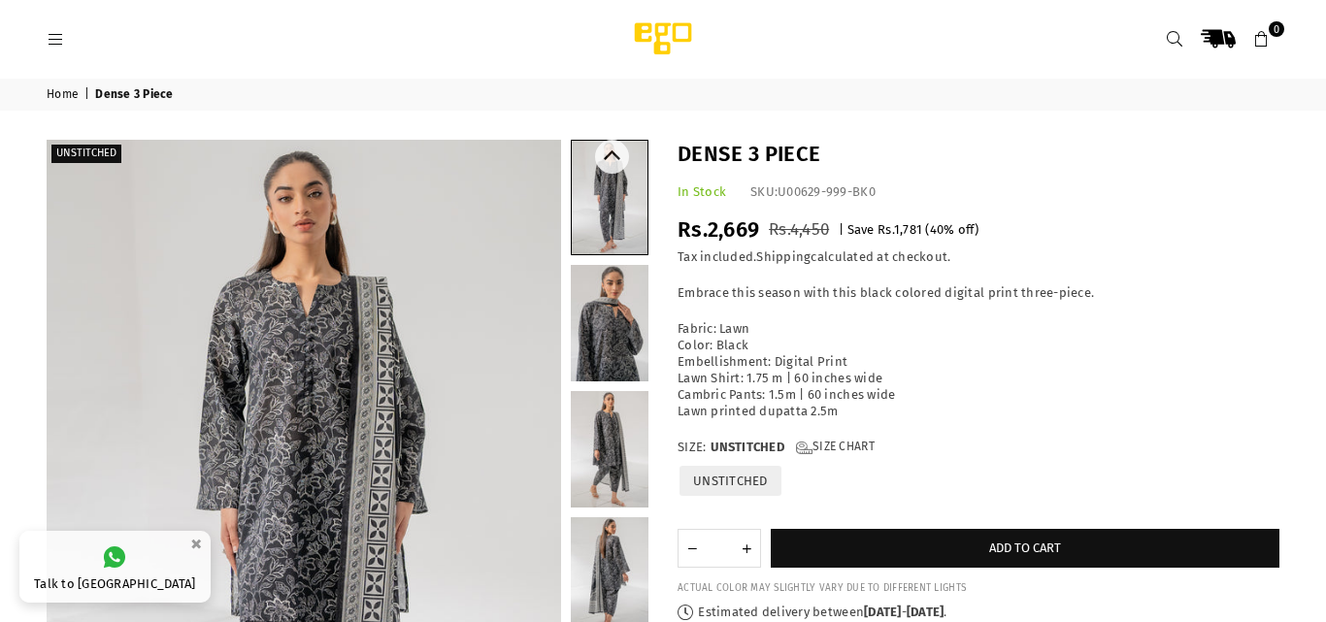
click at [619, 343] on link at bounding box center [610, 323] width 78 height 116
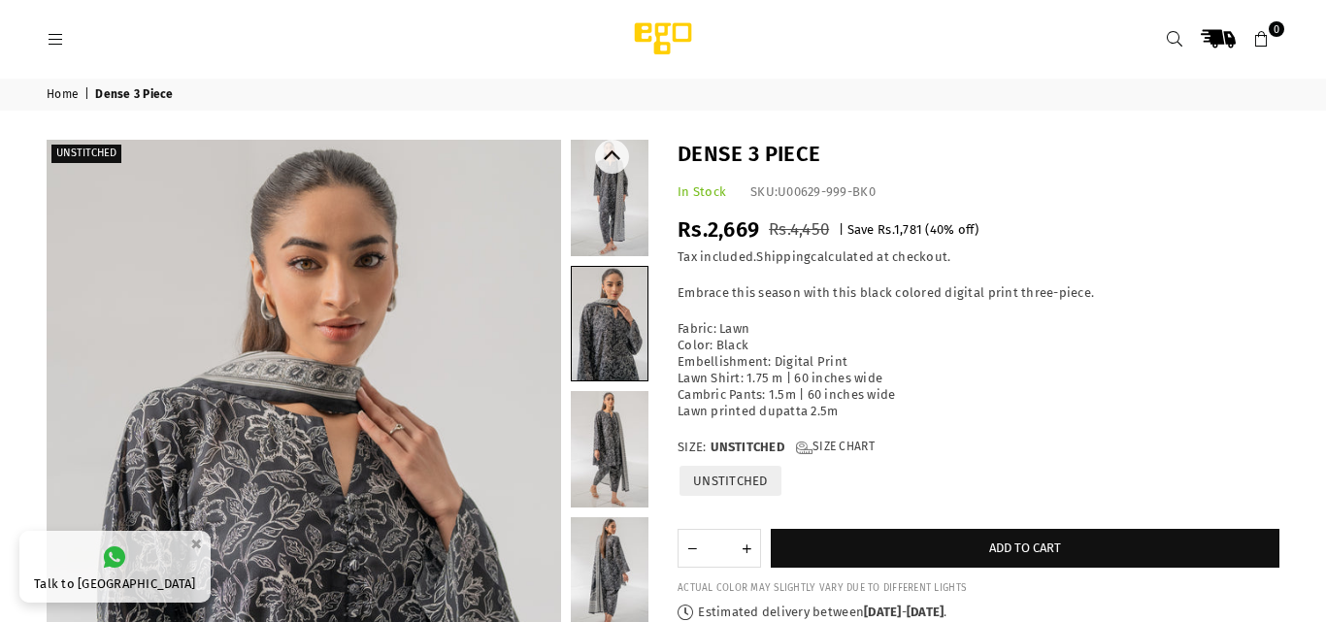
click at [603, 446] on link at bounding box center [610, 449] width 78 height 116
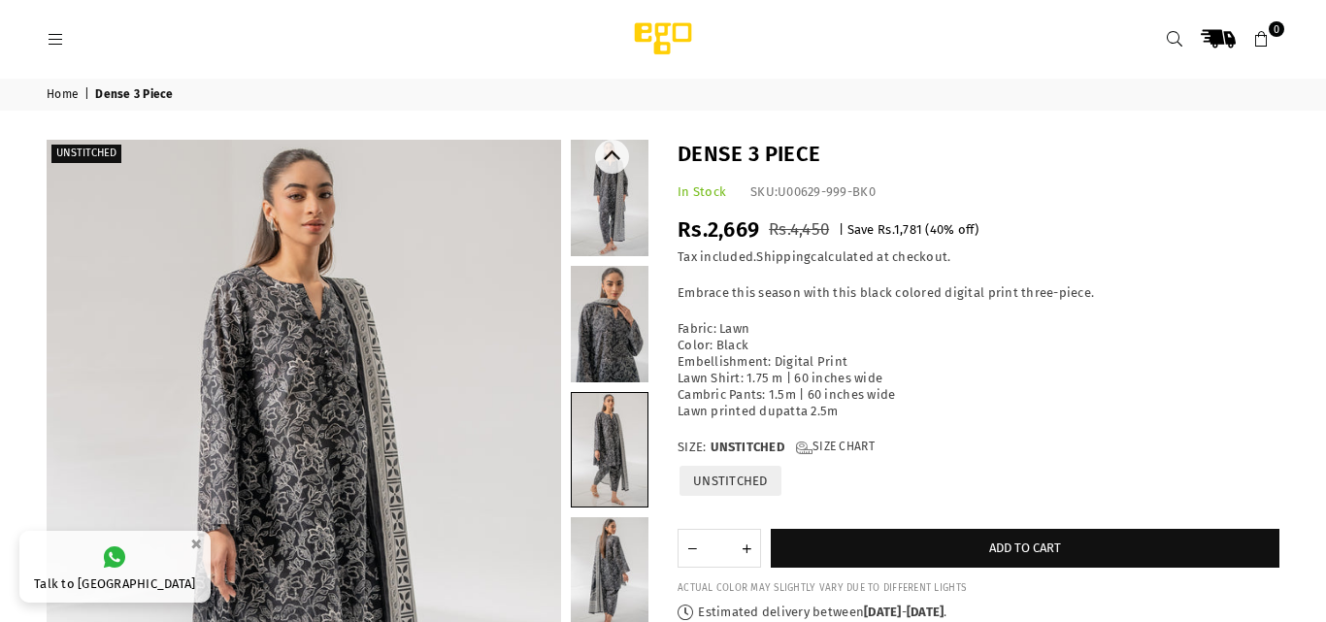
click at [612, 571] on link at bounding box center [610, 575] width 78 height 116
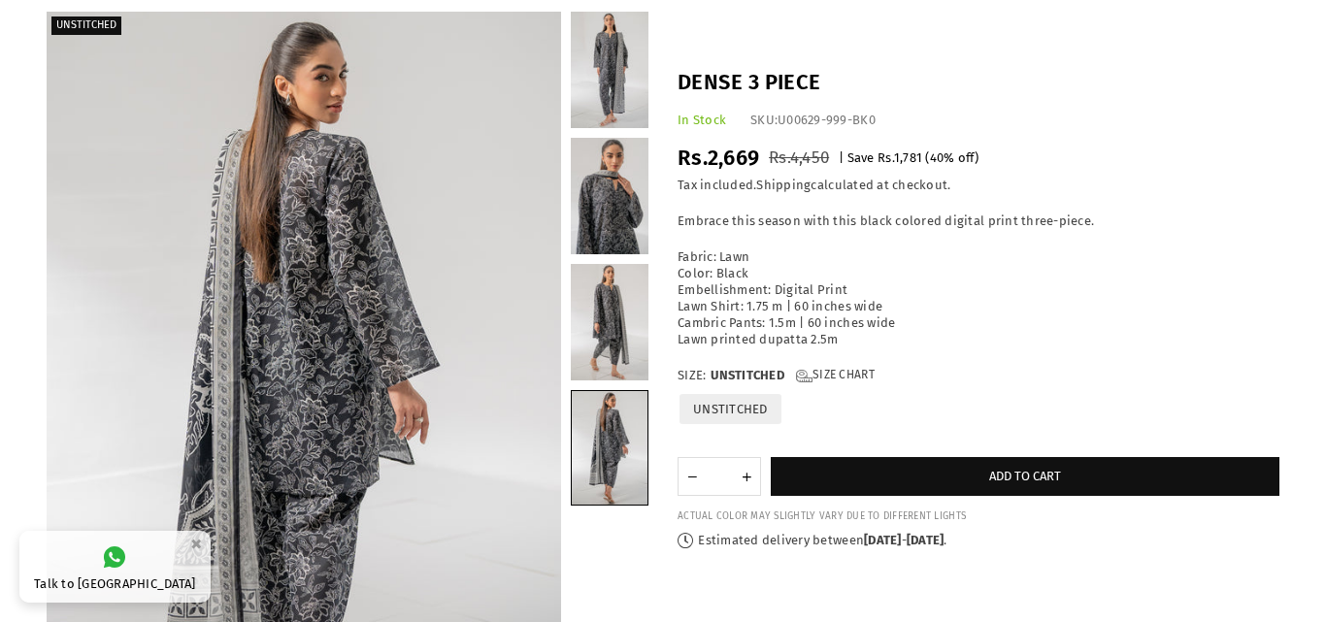
scroll to position [204, 0]
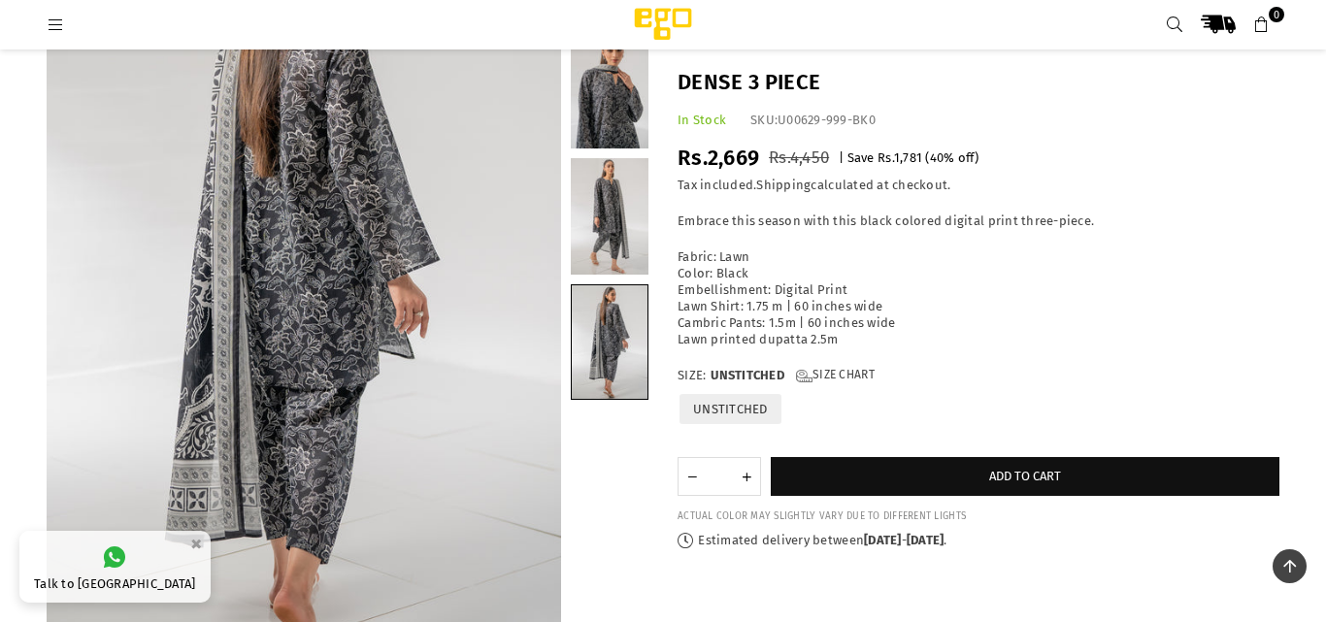
click at [622, 244] on link at bounding box center [610, 216] width 78 height 116
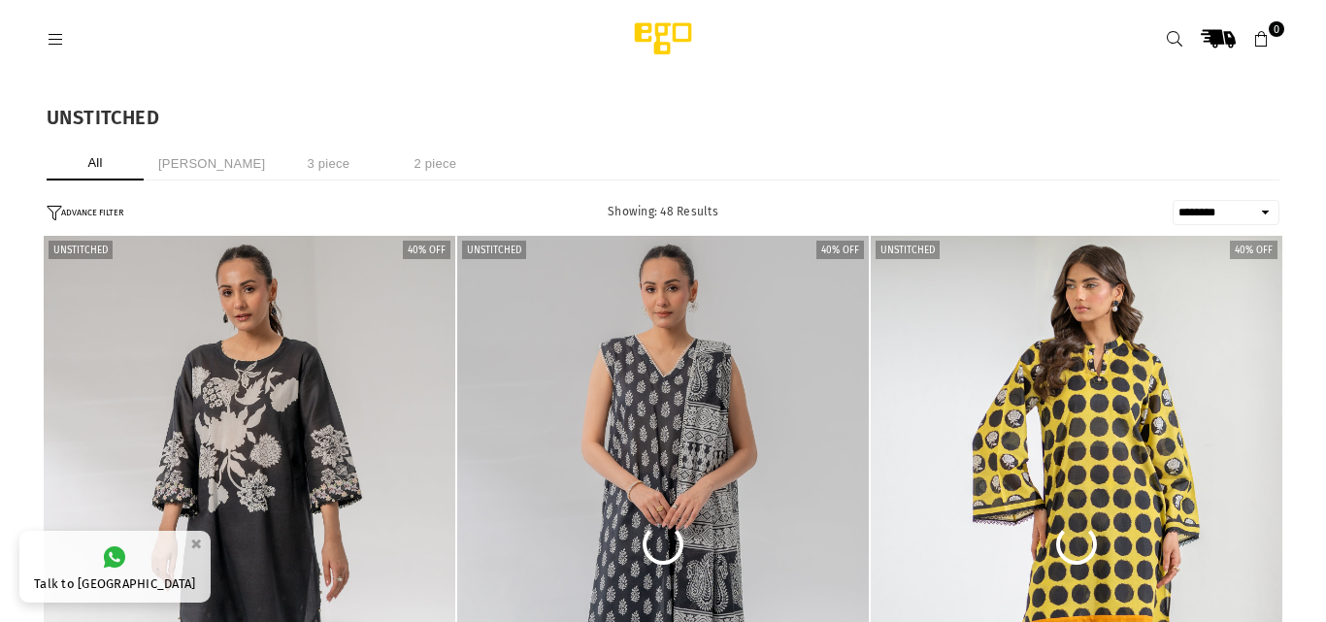
select select "******"
click at [280, 166] on li "3 piece" at bounding box center [328, 164] width 97 height 34
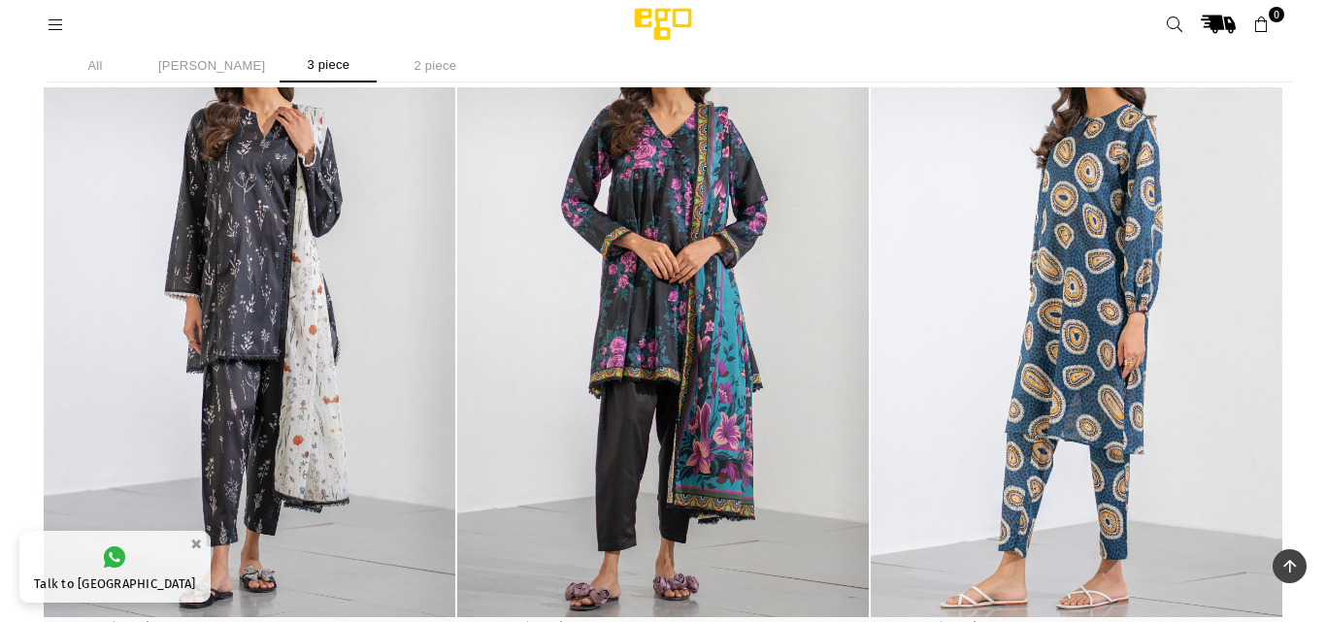
scroll to position [5473, 0]
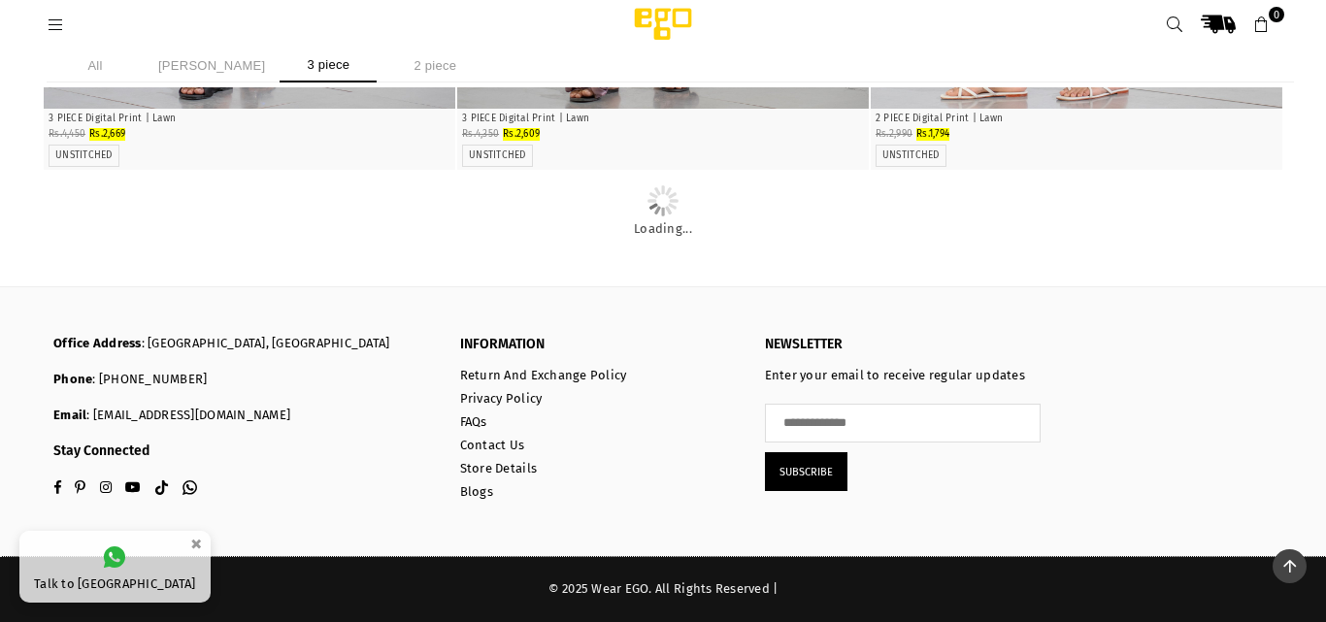
scroll to position [5341, 0]
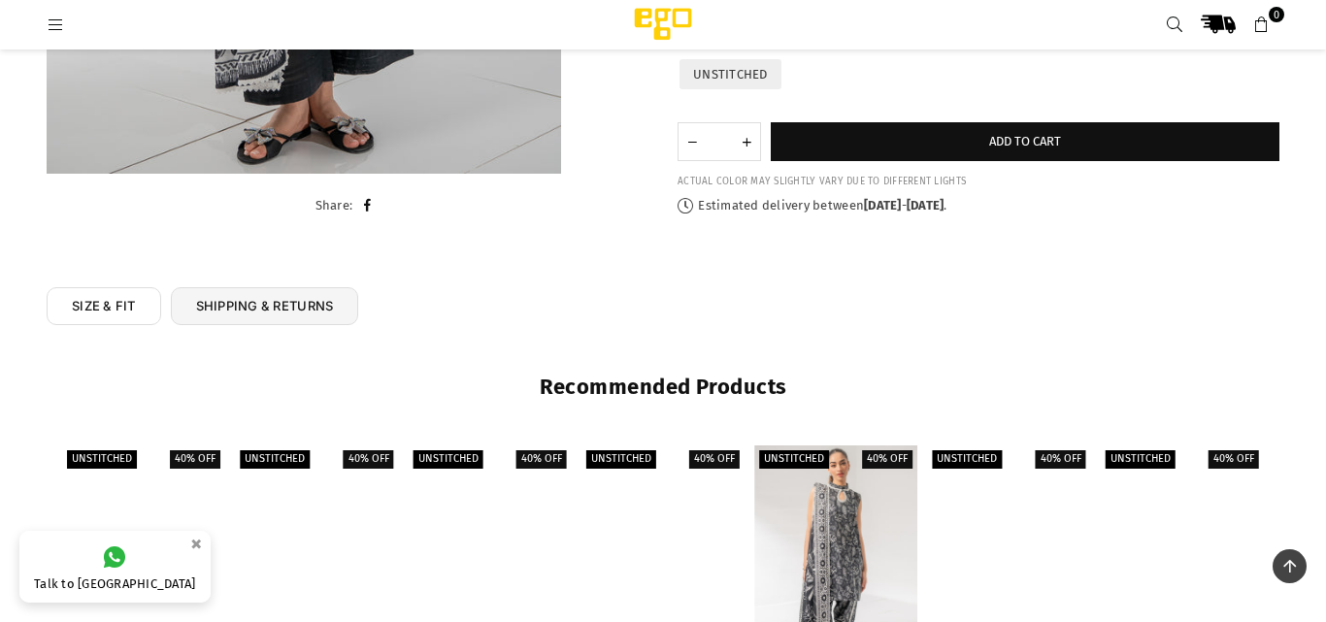
scroll to position [941, 0]
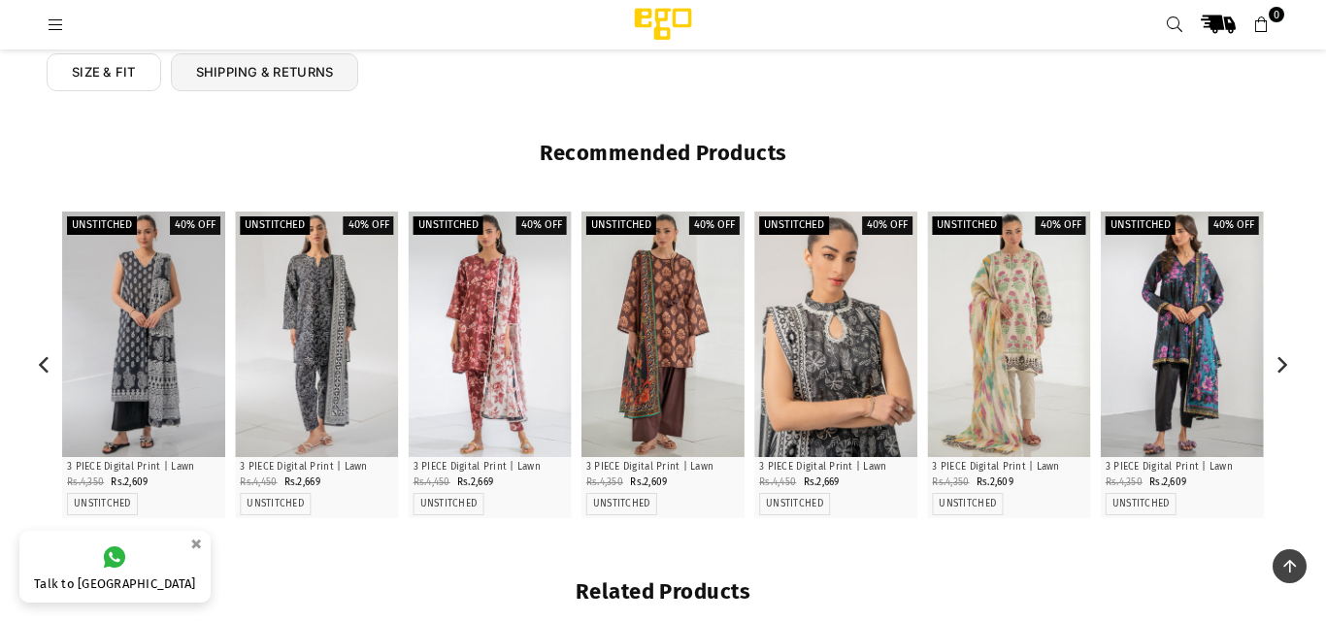
click at [868, 356] on div at bounding box center [835, 334] width 163 height 245
